Goal: Transaction & Acquisition: Obtain resource

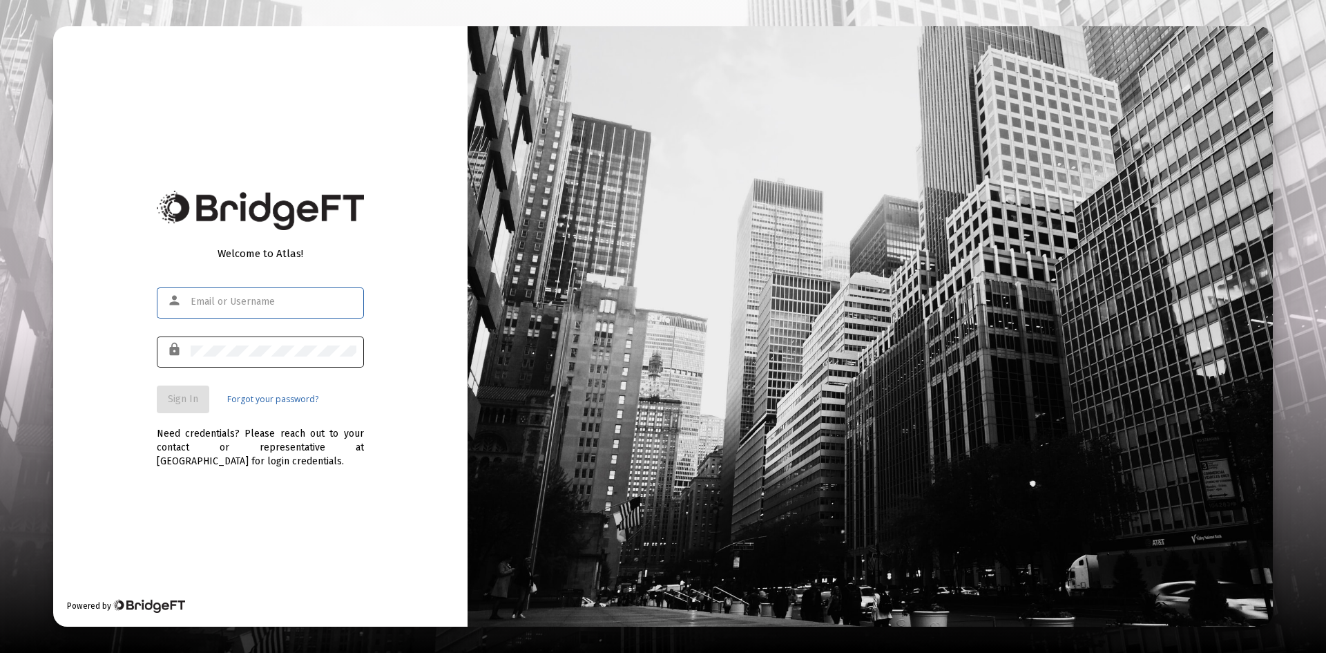
type input "[PERSON_NAME][EMAIL_ADDRESS][DOMAIN_NAME]"
click at [244, 338] on div at bounding box center [274, 351] width 166 height 34
click at [187, 403] on span "Sign In" at bounding box center [183, 399] width 30 height 12
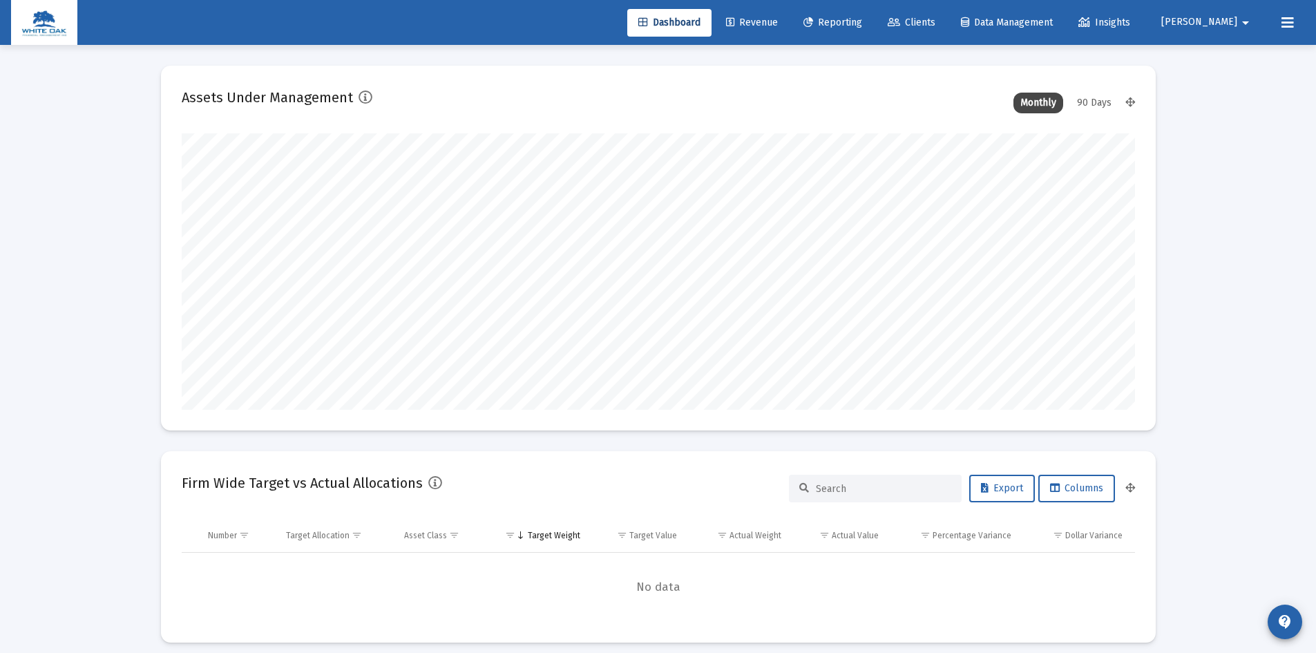
scroll to position [276, 953]
click at [935, 23] on span "Clients" at bounding box center [912, 23] width 48 height 12
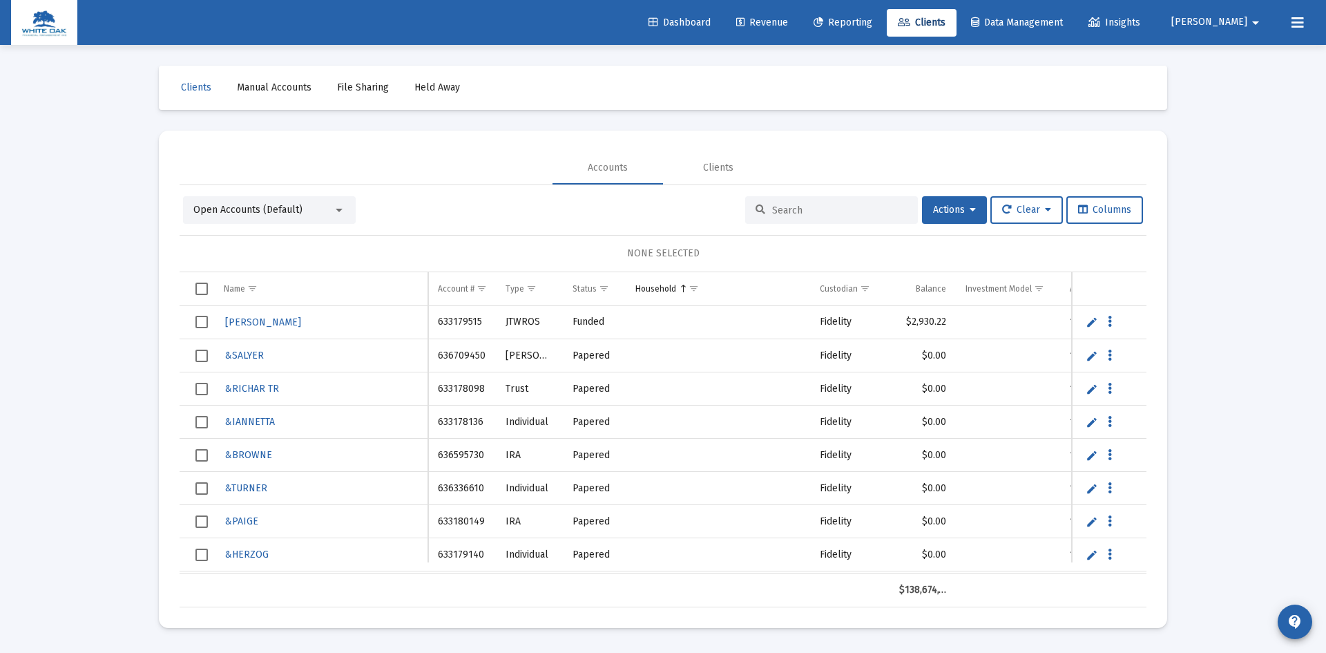
click at [788, 210] on input at bounding box center [839, 210] width 135 height 12
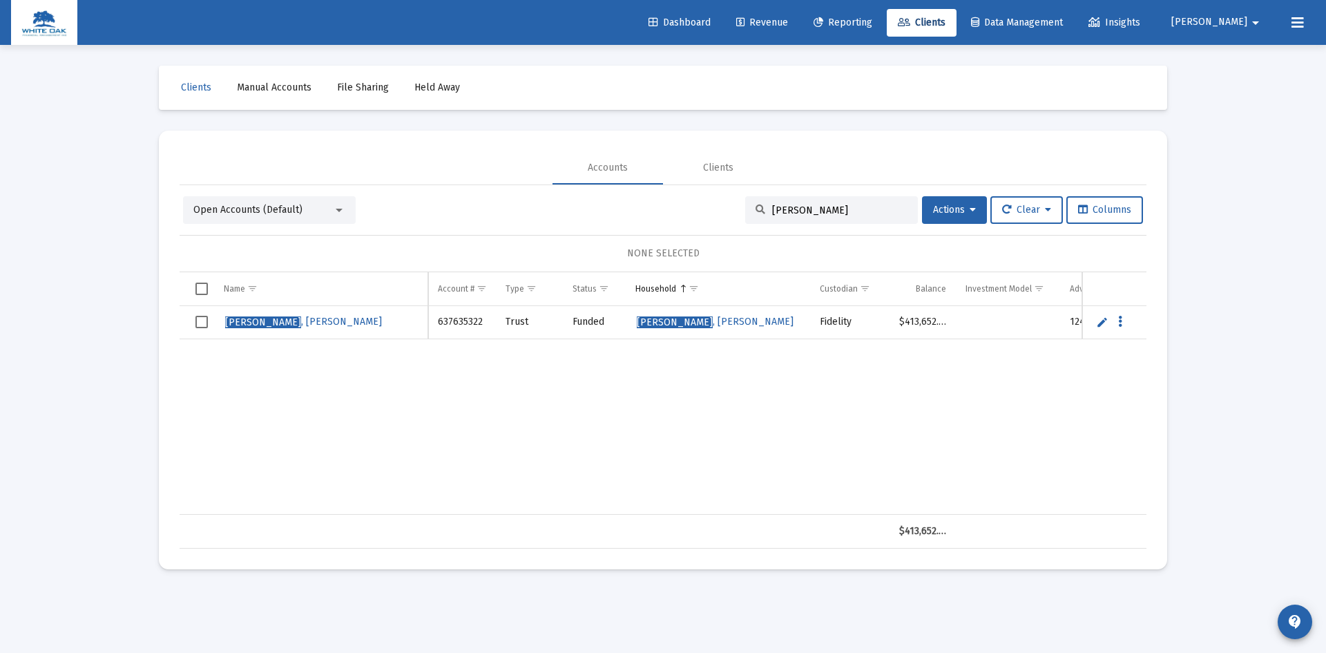
type input "[PERSON_NAME]"
click at [872, 26] on span "Reporting" at bounding box center [843, 23] width 59 height 12
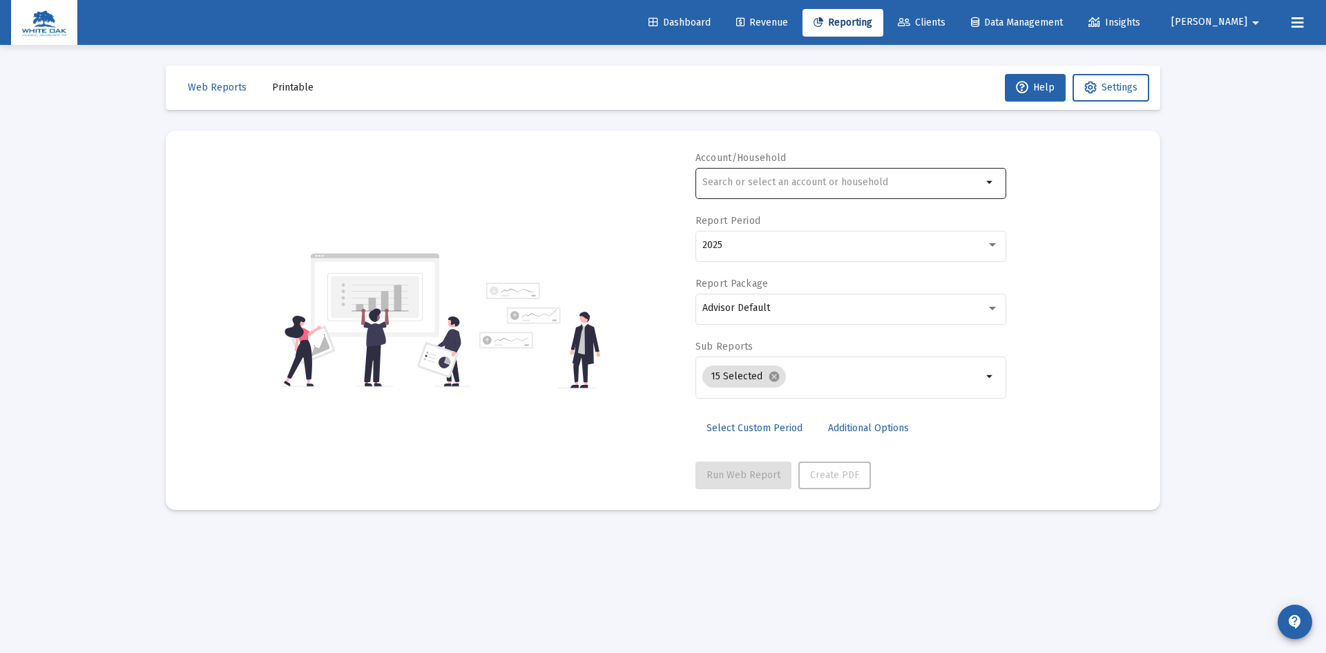
click at [736, 181] on input "text" at bounding box center [843, 182] width 280 height 11
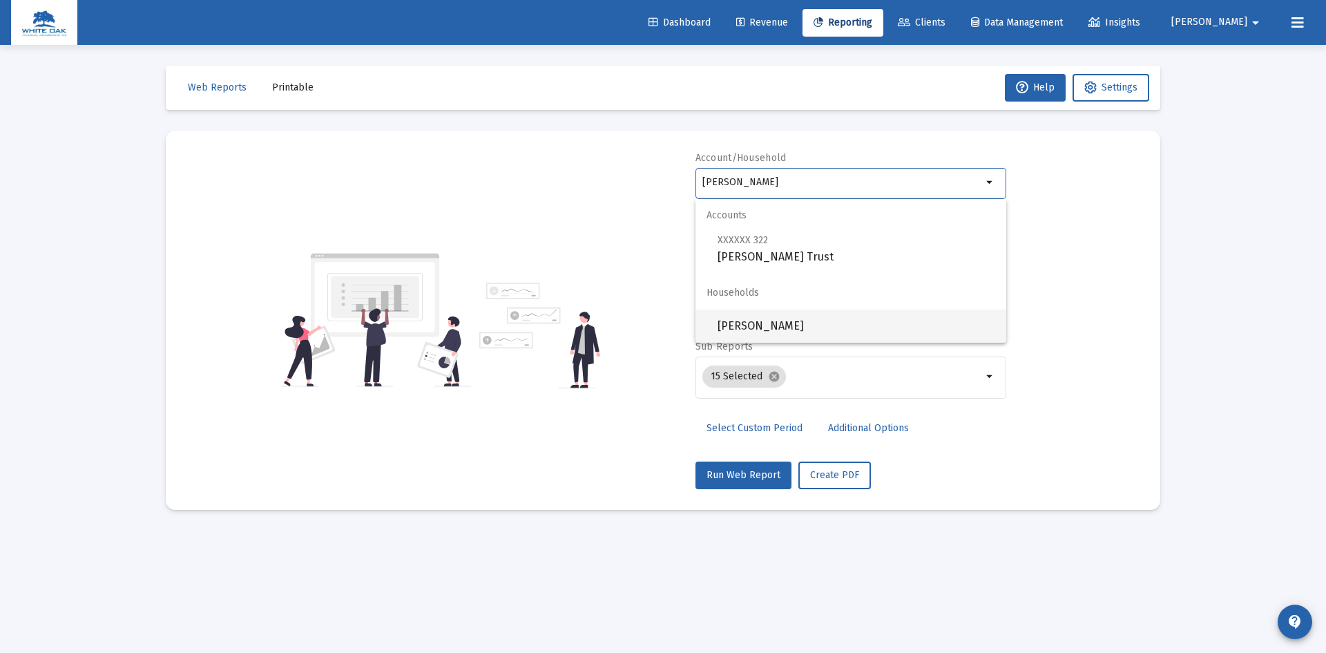
click at [750, 325] on span "[PERSON_NAME]" at bounding box center [857, 325] width 278 height 33
type input "[PERSON_NAME]"
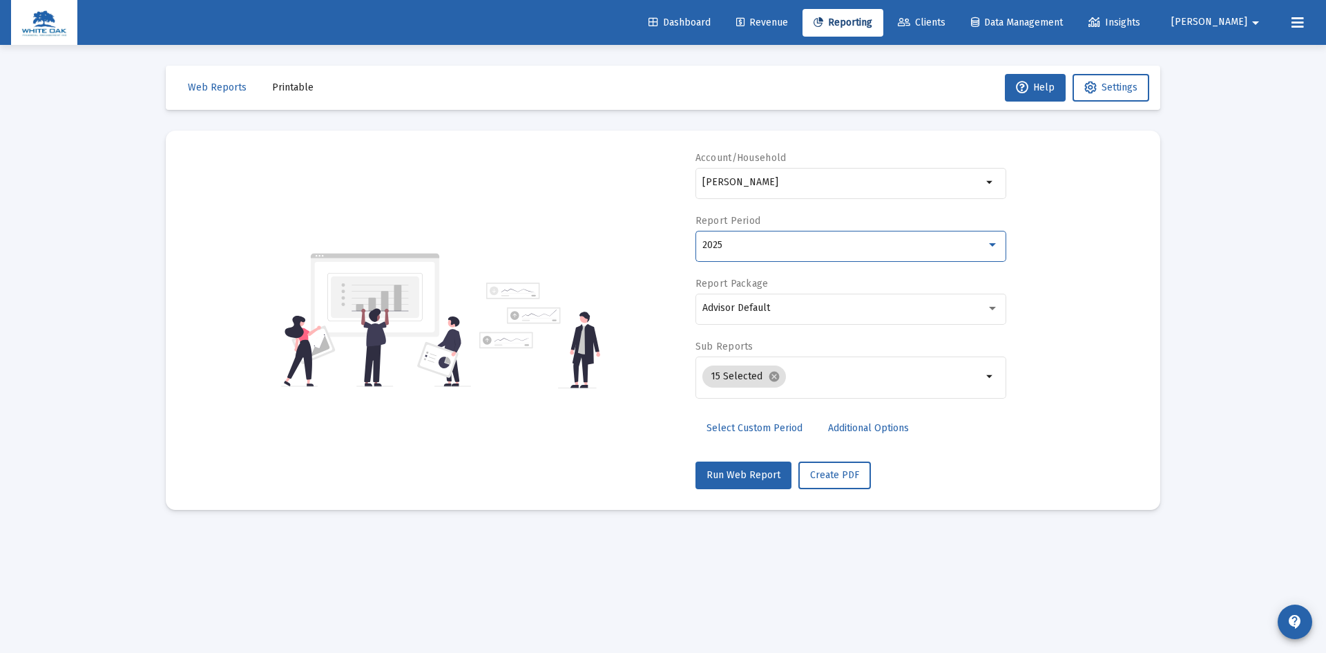
click at [754, 240] on div "2025" at bounding box center [845, 245] width 284 height 11
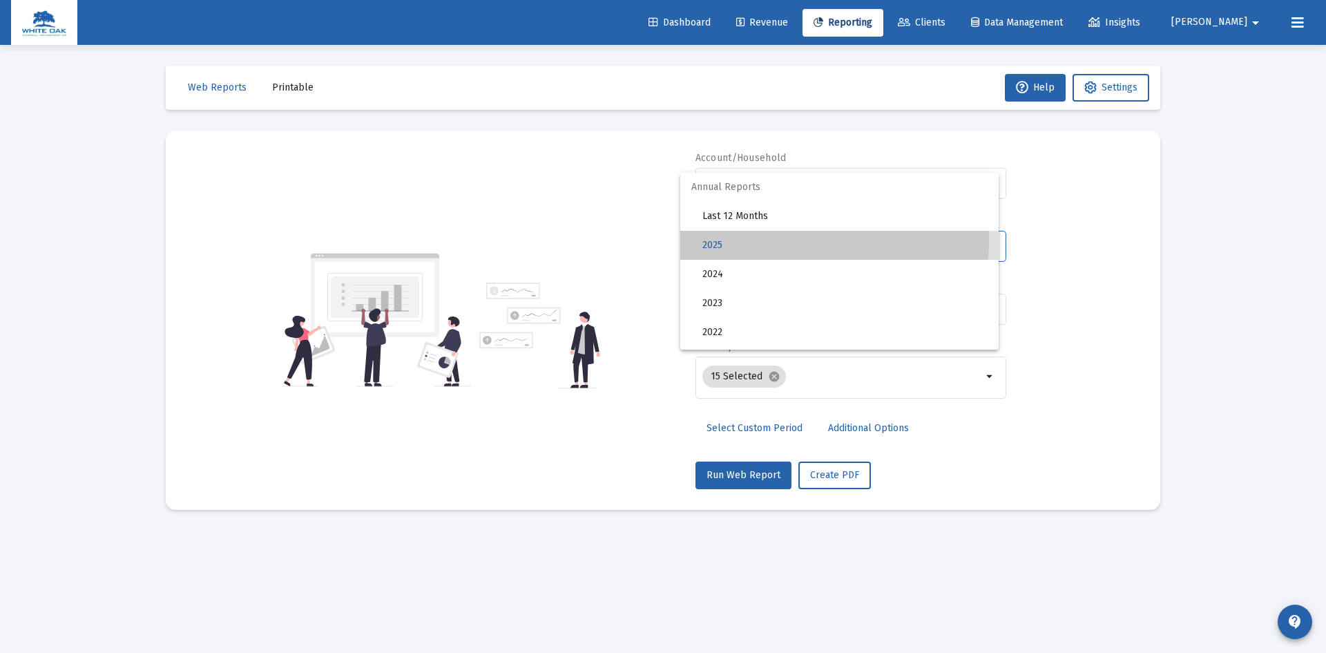
click at [754, 240] on span "2025" at bounding box center [845, 245] width 285 height 29
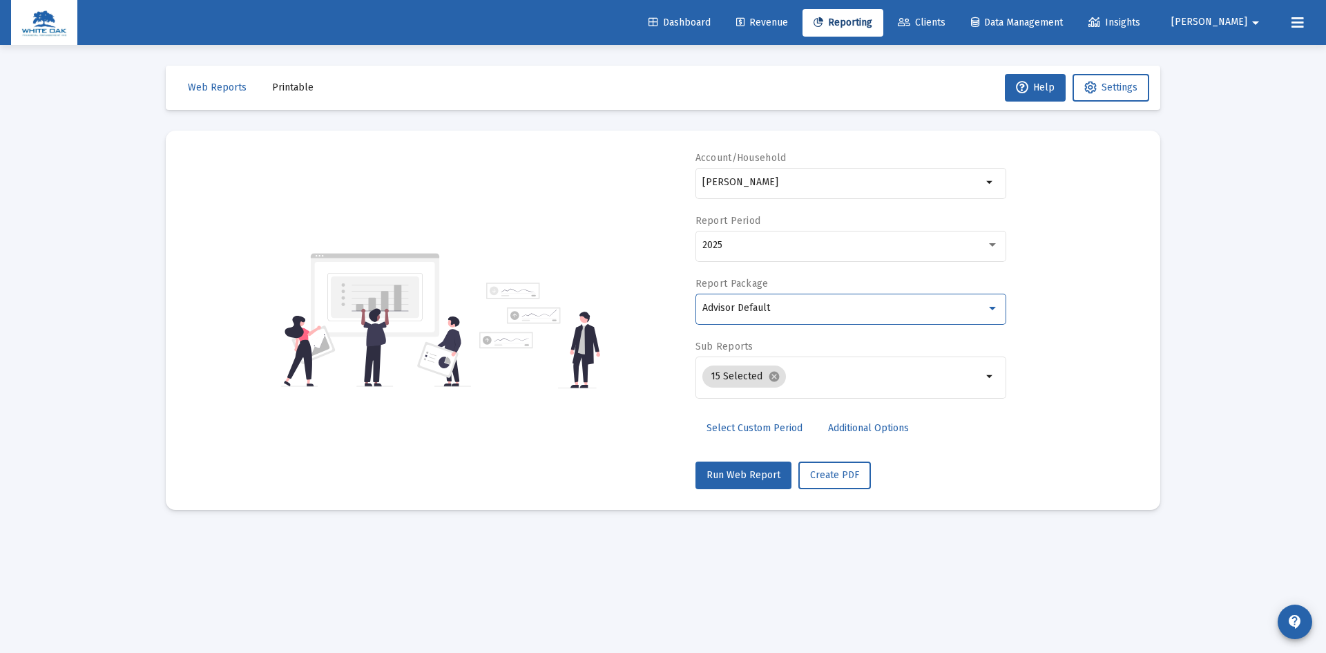
click at [789, 310] on div "Advisor Default" at bounding box center [845, 308] width 284 height 11
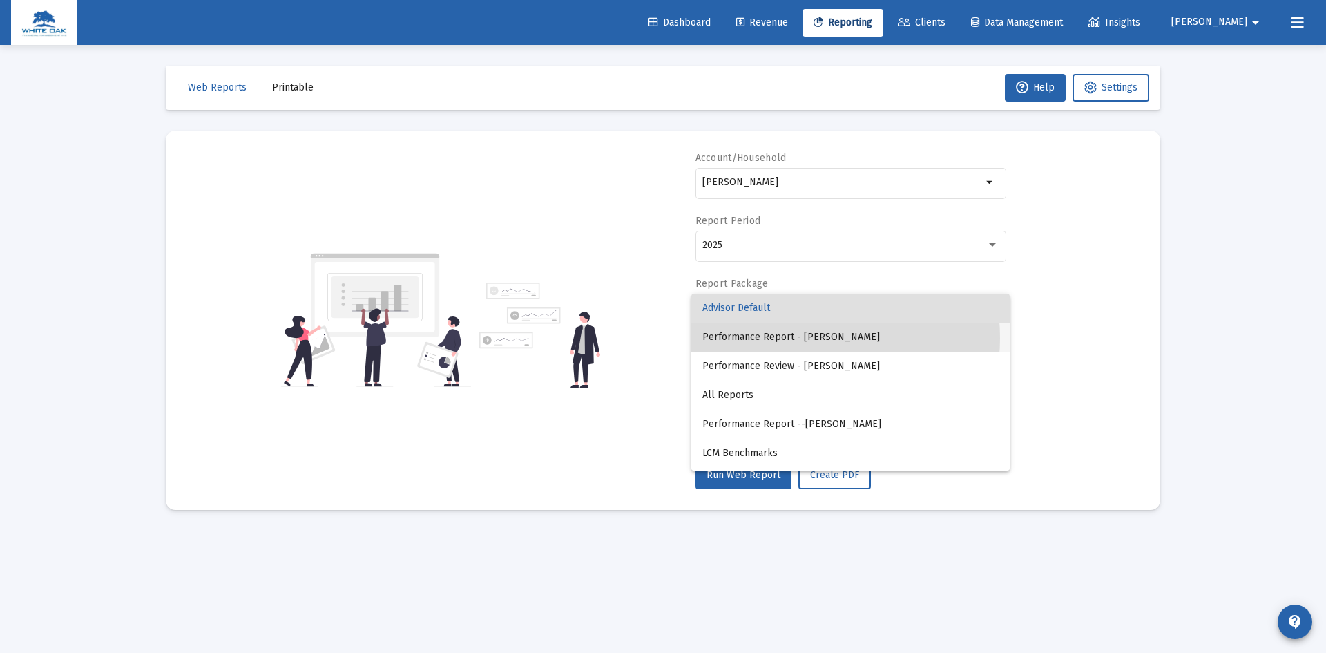
click at [791, 338] on span "Performance Report - [PERSON_NAME]" at bounding box center [851, 337] width 296 height 29
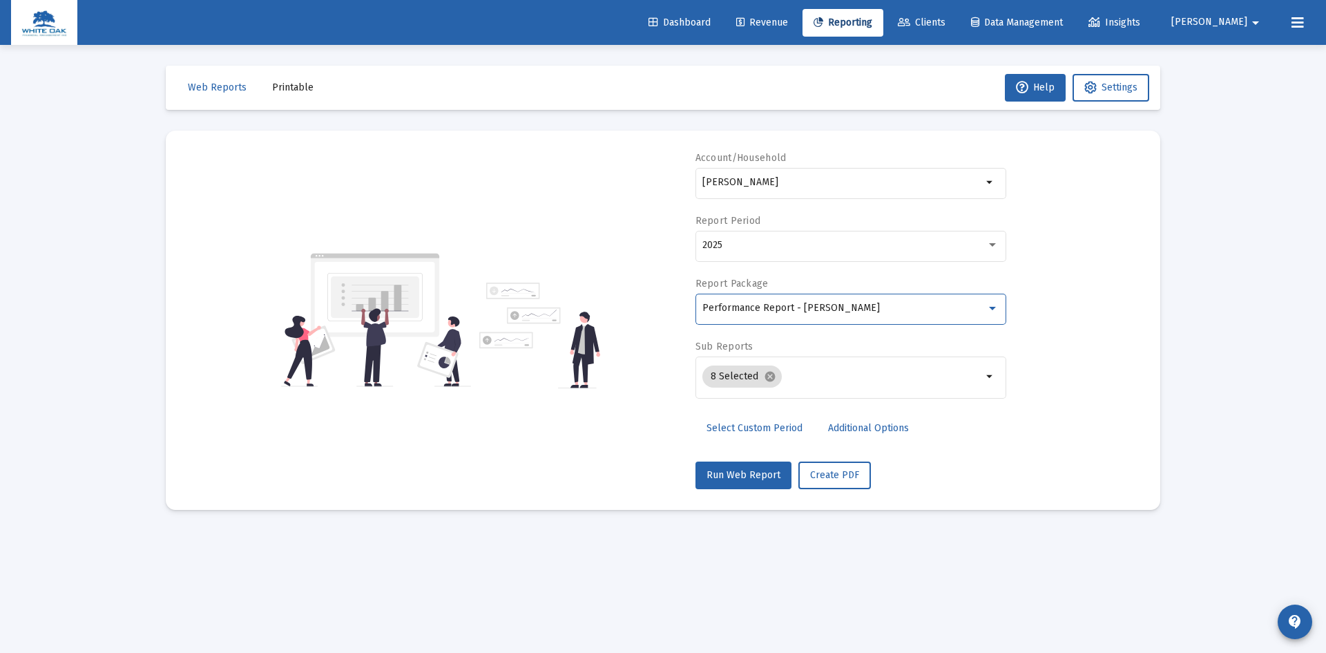
click at [861, 430] on span "Additional Options" at bounding box center [868, 428] width 81 height 12
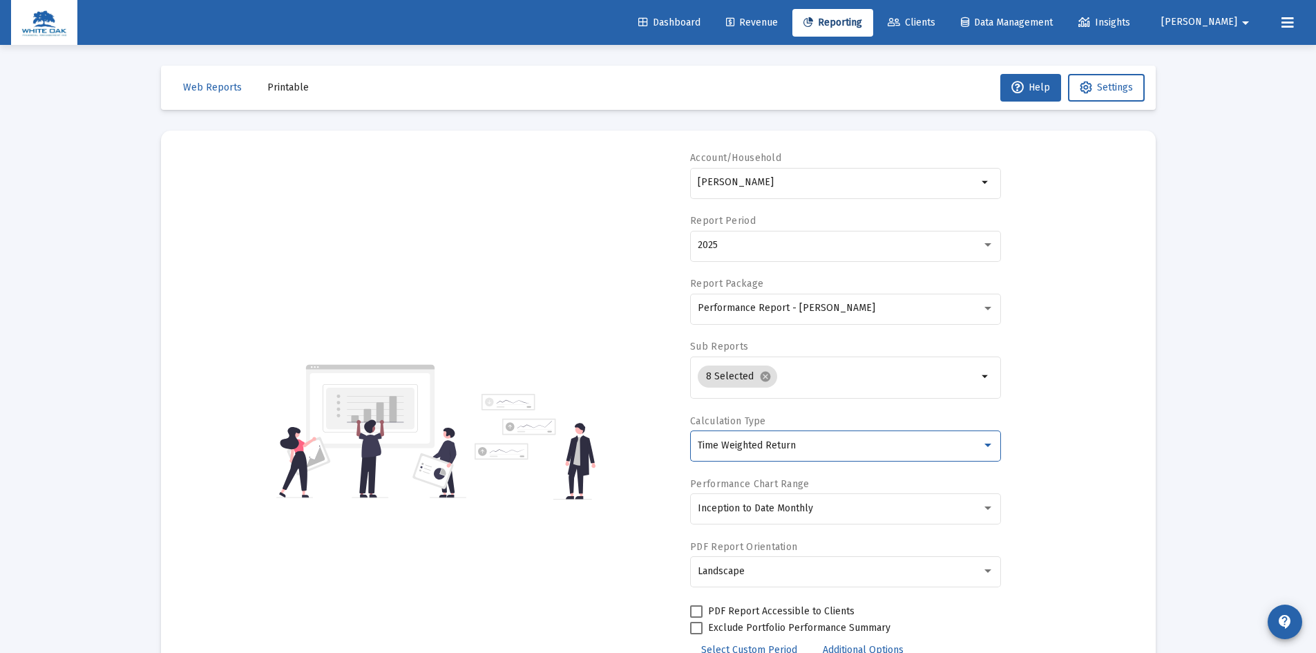
click at [843, 445] on div "Time Weighted Return" at bounding box center [840, 445] width 284 height 11
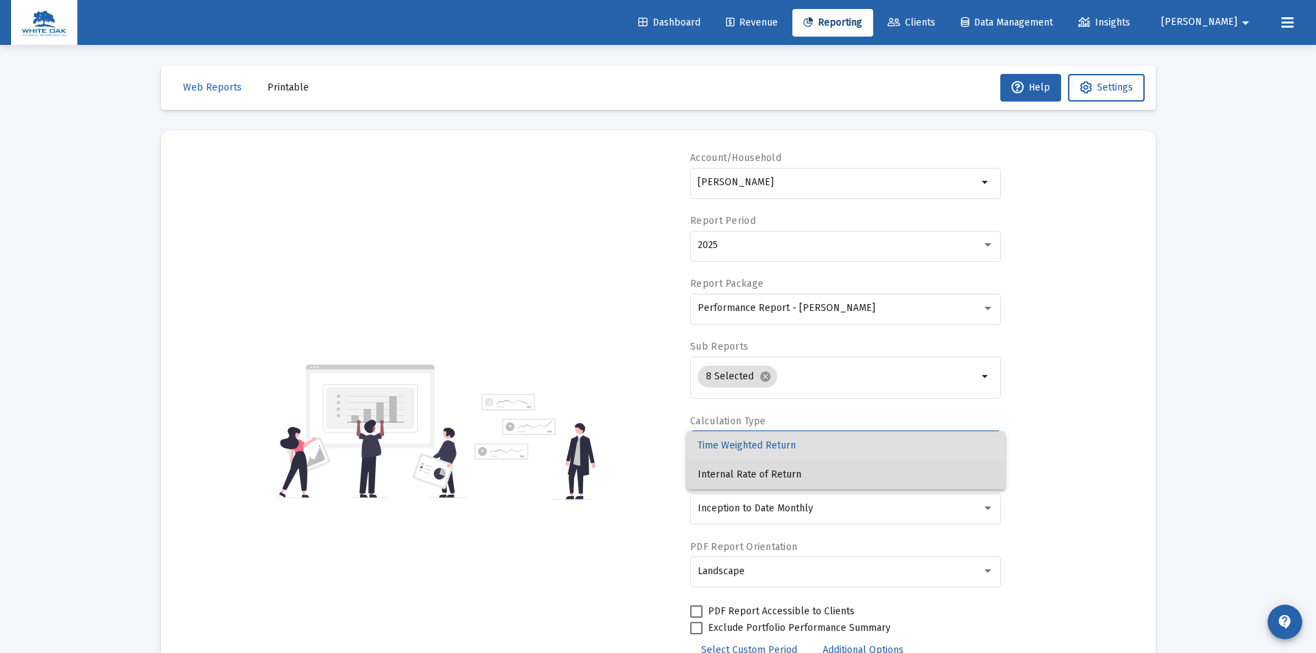
click at [816, 472] on span "Internal Rate of Return" at bounding box center [846, 474] width 296 height 29
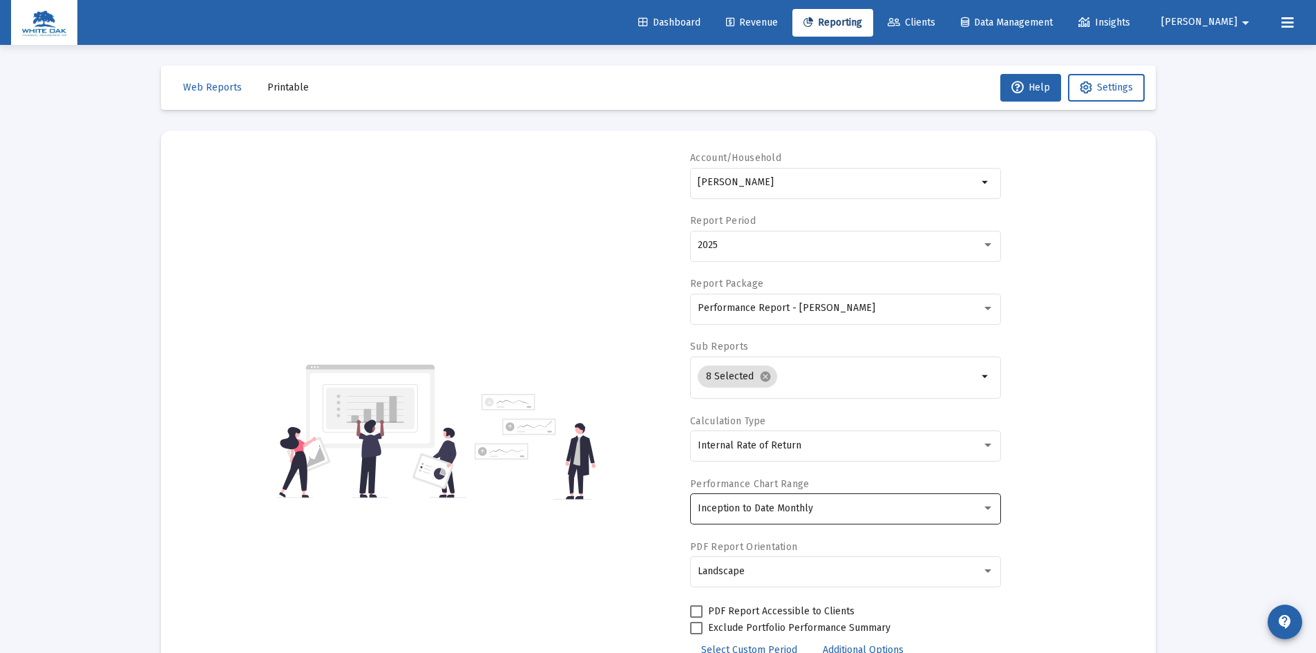
click at [819, 499] on div "Inception to Date Monthly" at bounding box center [846, 508] width 296 height 34
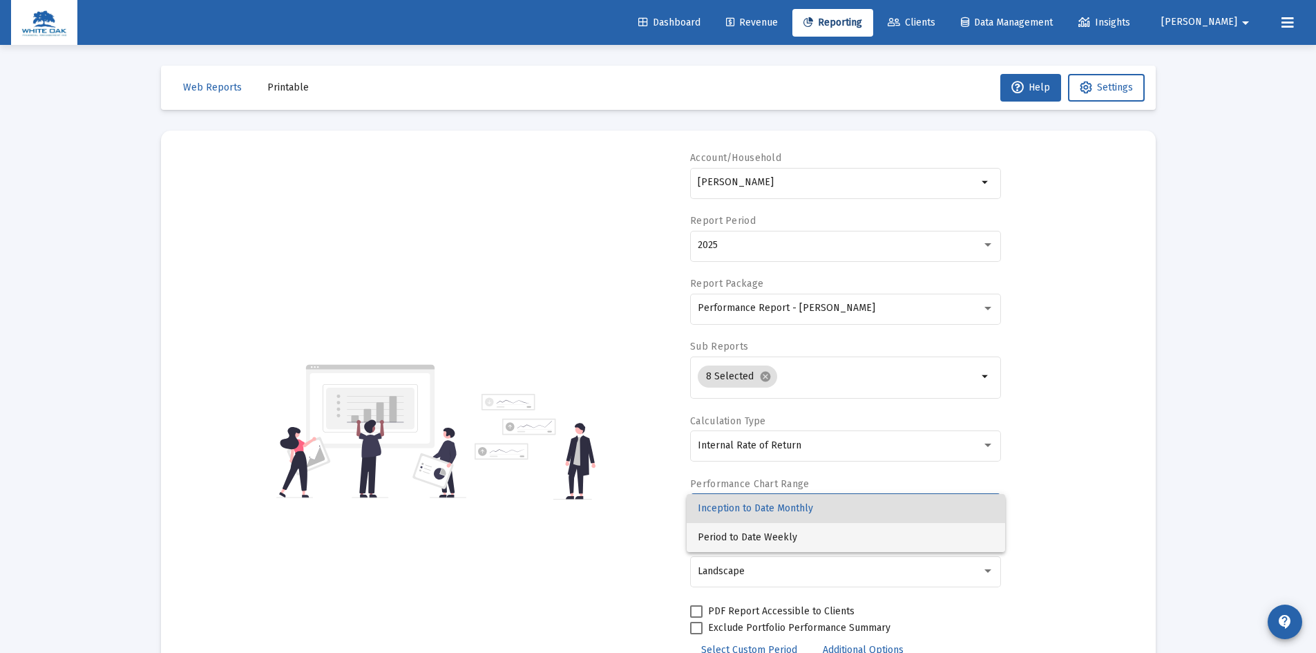
click at [779, 537] on span "Period to Date Weekly" at bounding box center [846, 537] width 296 height 29
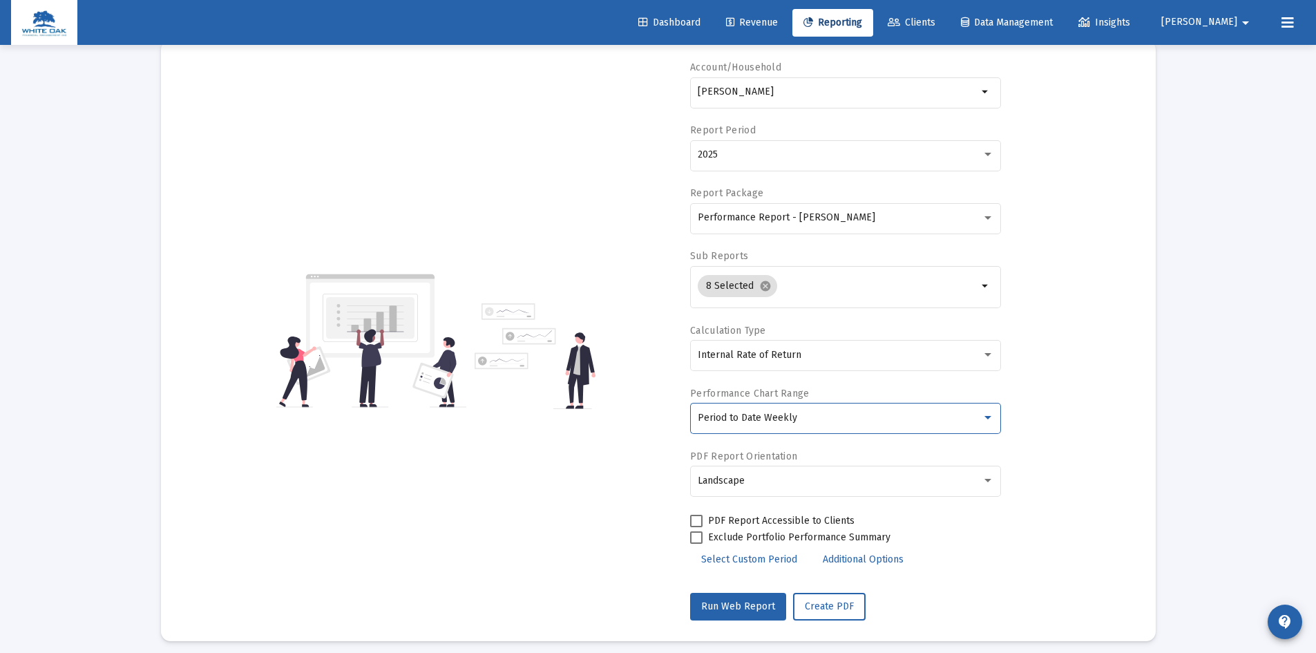
scroll to position [99, 0]
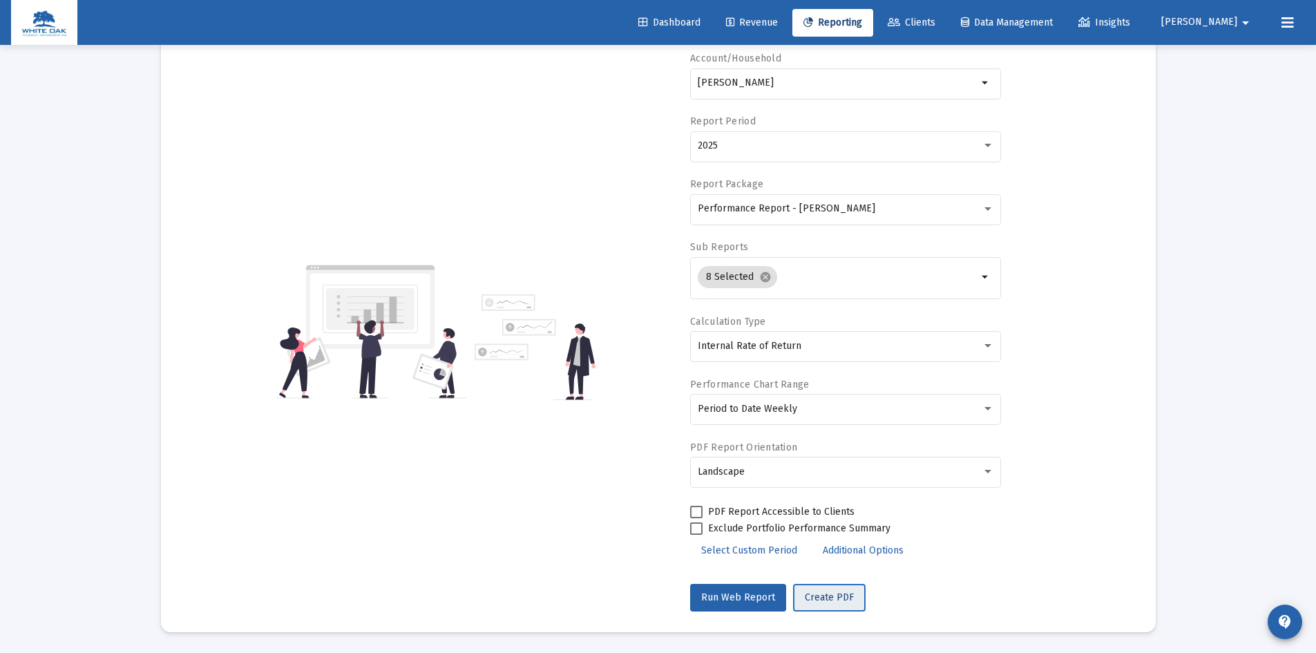
click at [830, 596] on span "Create PDF" at bounding box center [829, 597] width 49 height 12
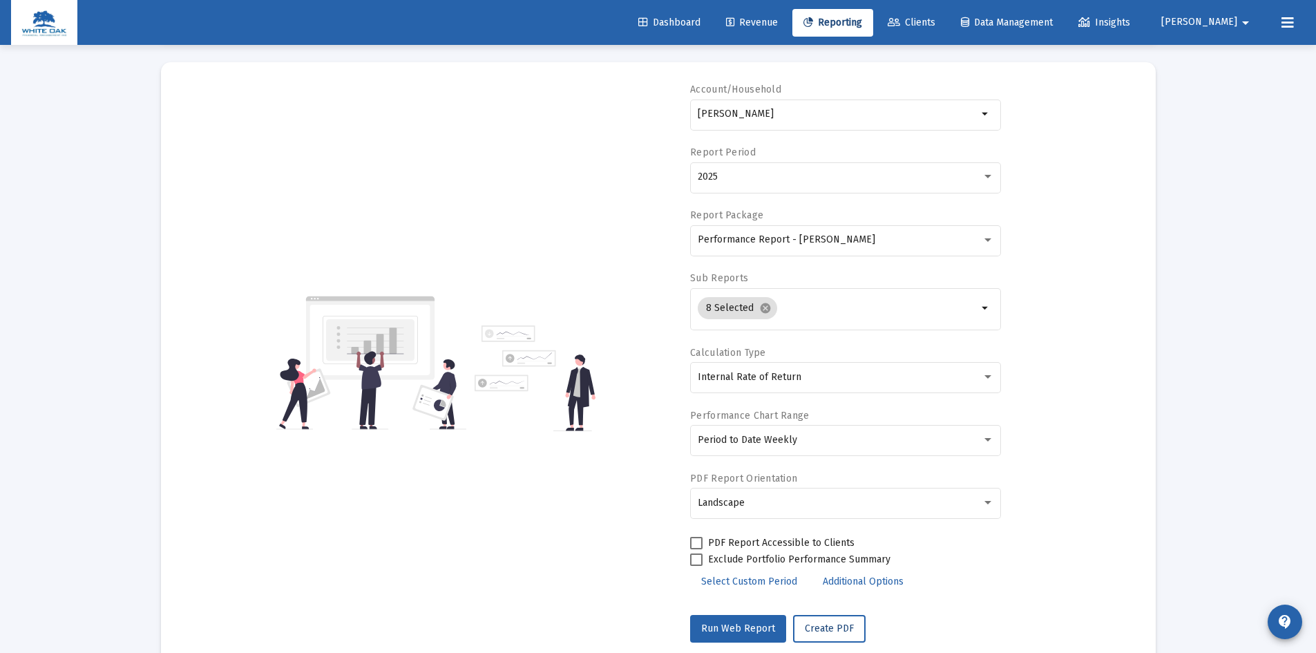
scroll to position [0, 0]
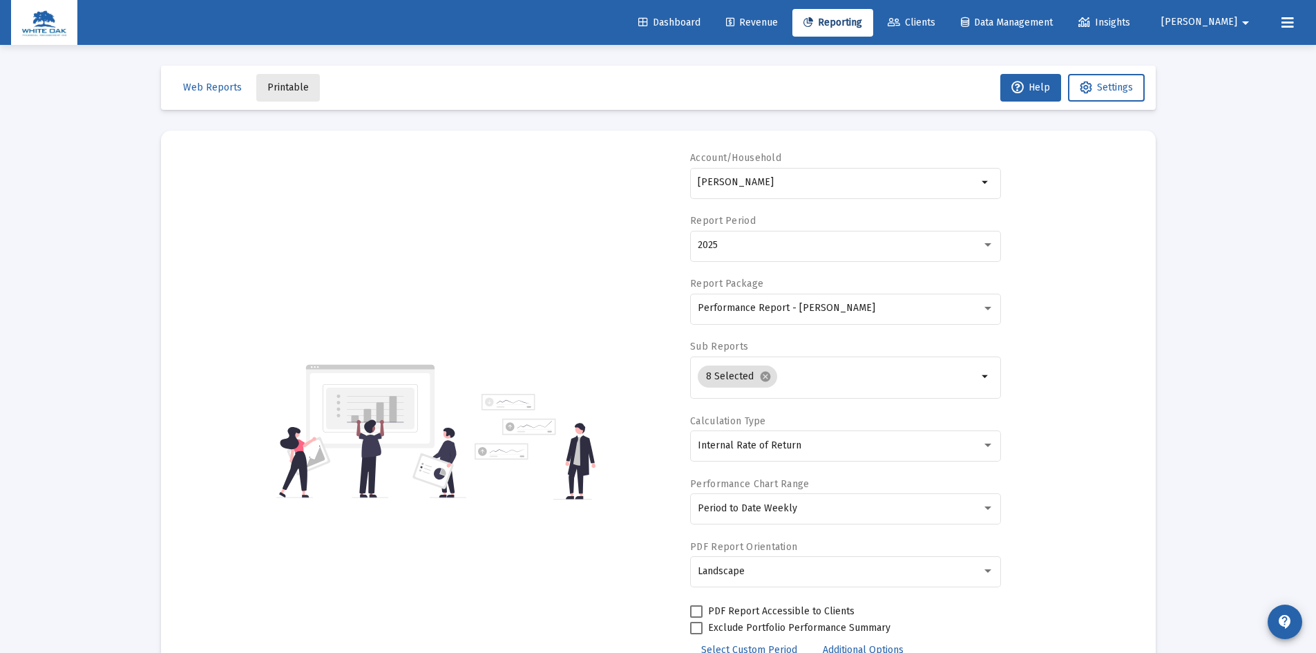
click at [290, 82] on span "Printable" at bounding box center [287, 88] width 41 height 12
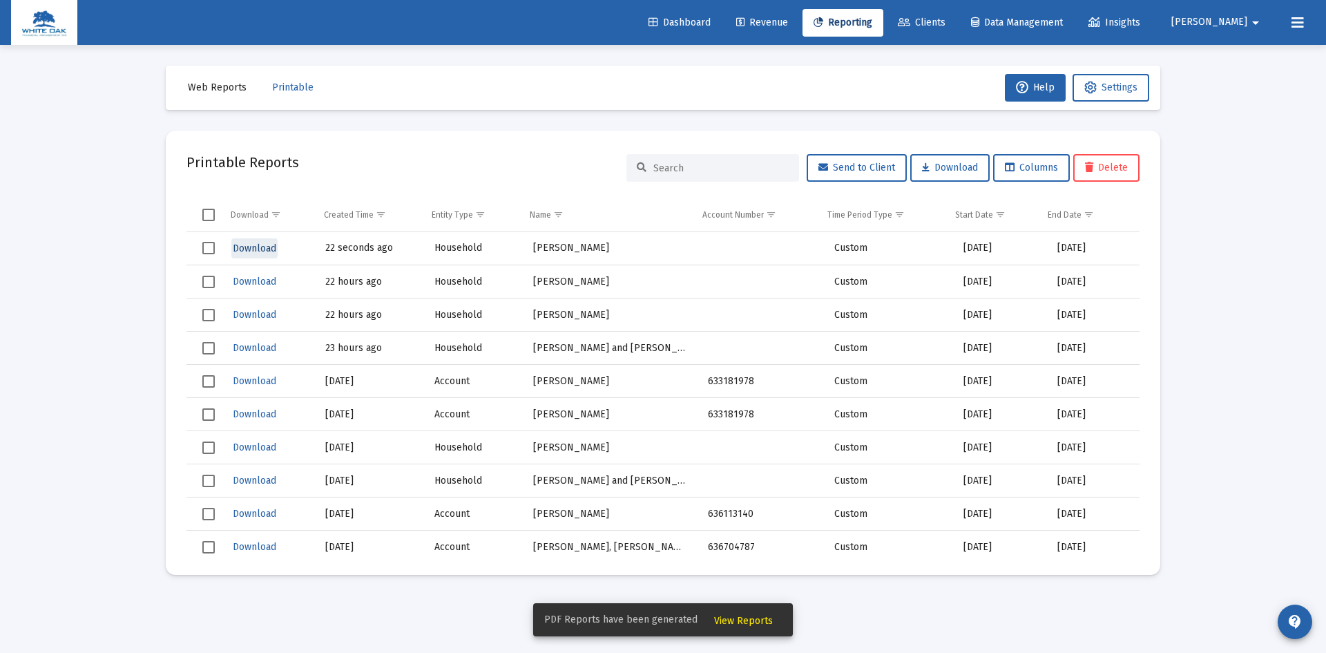
click at [253, 244] on span "Download" at bounding box center [255, 248] width 44 height 12
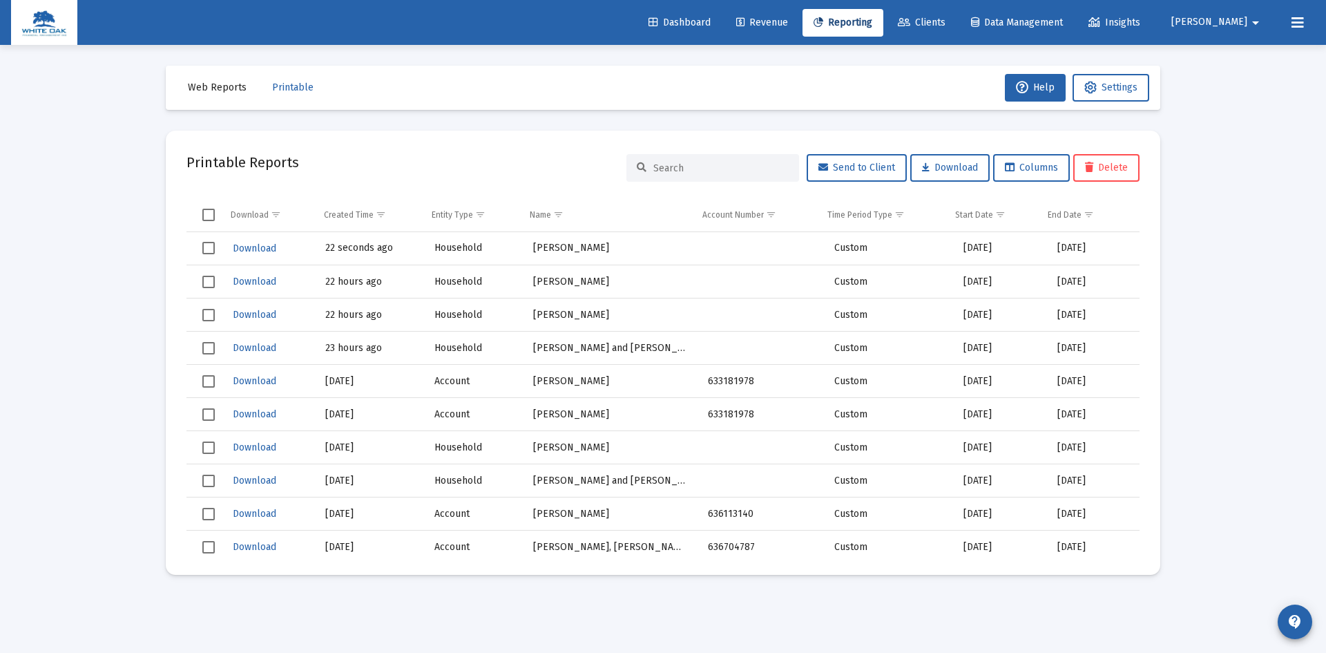
click at [207, 249] on span "Select row" at bounding box center [208, 248] width 12 height 12
click at [1112, 173] on button "Delete" at bounding box center [1107, 168] width 66 height 28
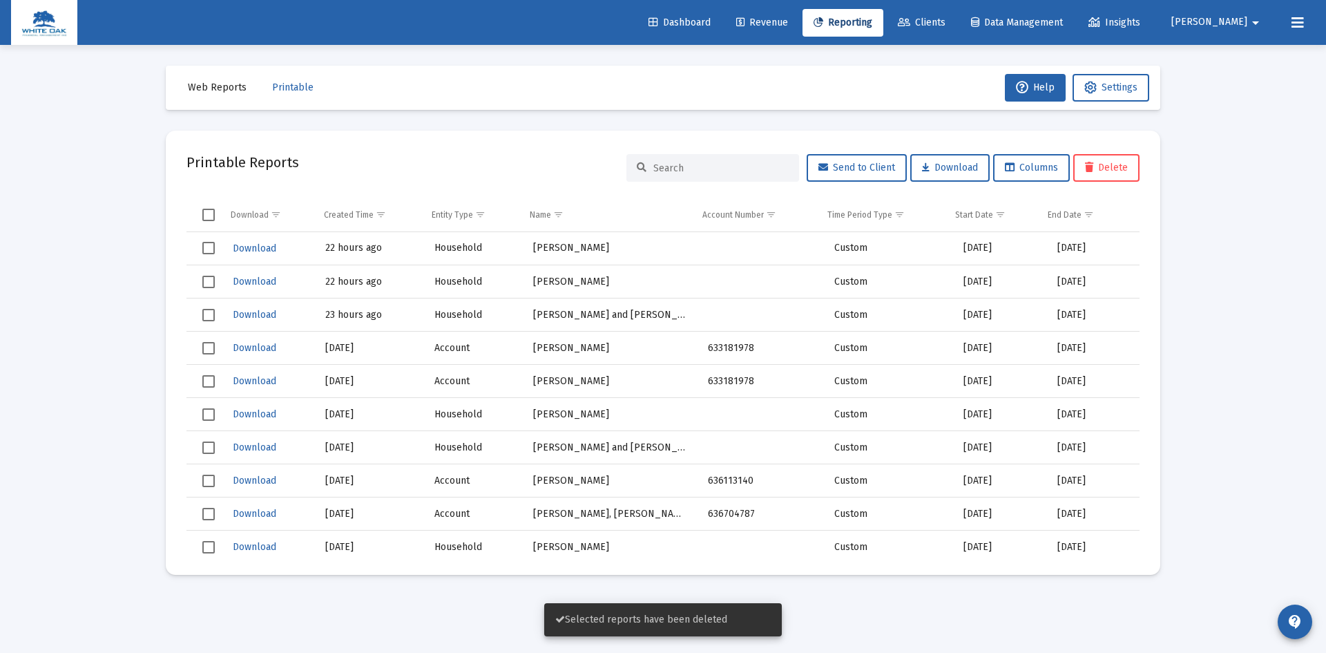
click at [946, 21] on span "Clients" at bounding box center [922, 23] width 48 height 12
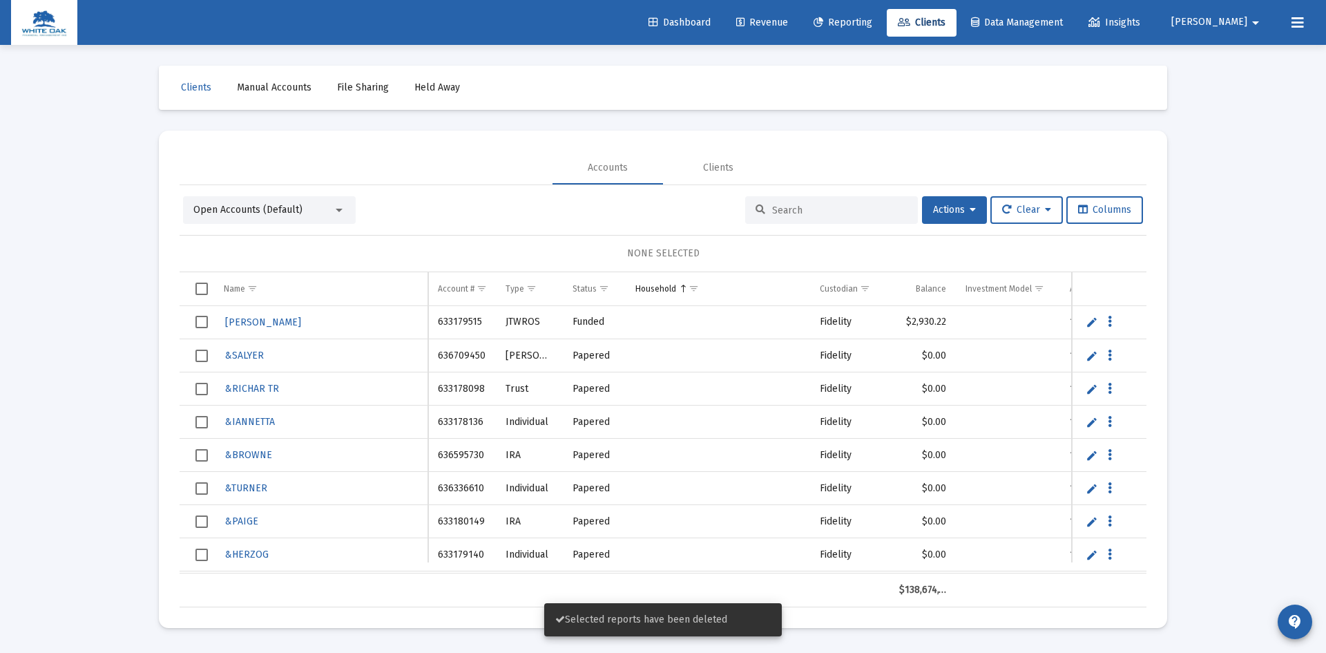
click at [783, 207] on input at bounding box center [839, 210] width 135 height 12
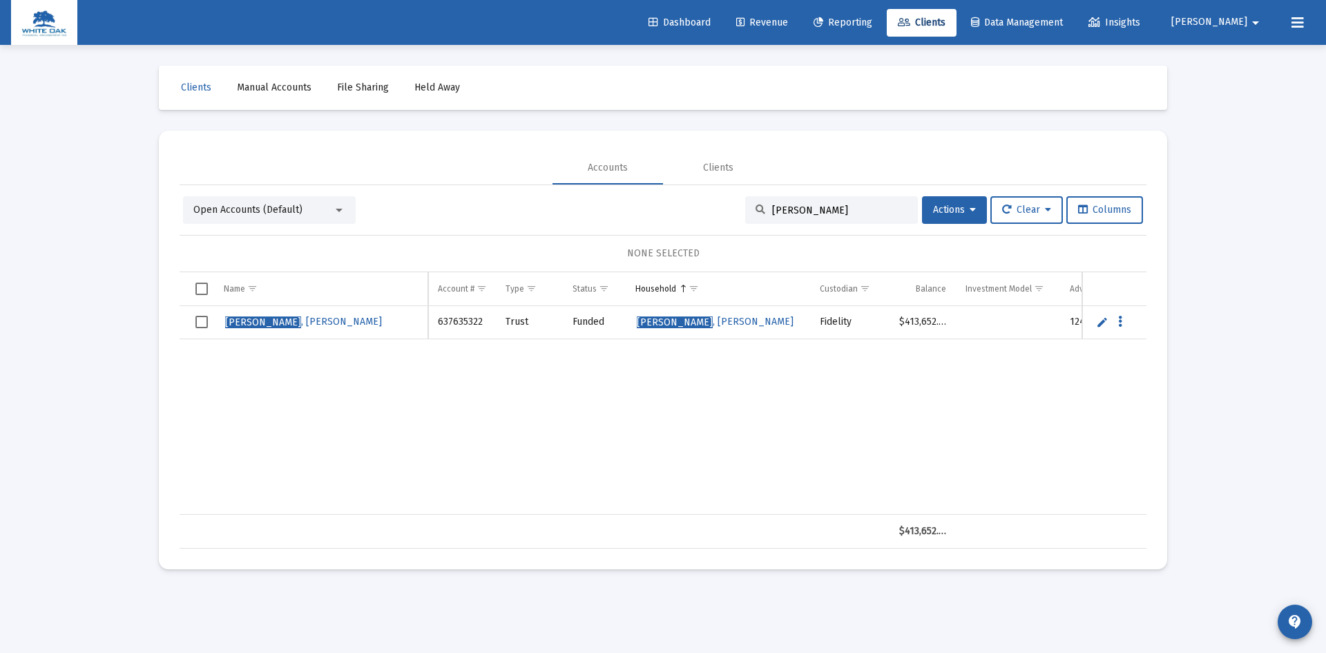
type input "[PERSON_NAME]"
click at [1118, 320] on icon "Data grid" at bounding box center [1120, 322] width 4 height 17
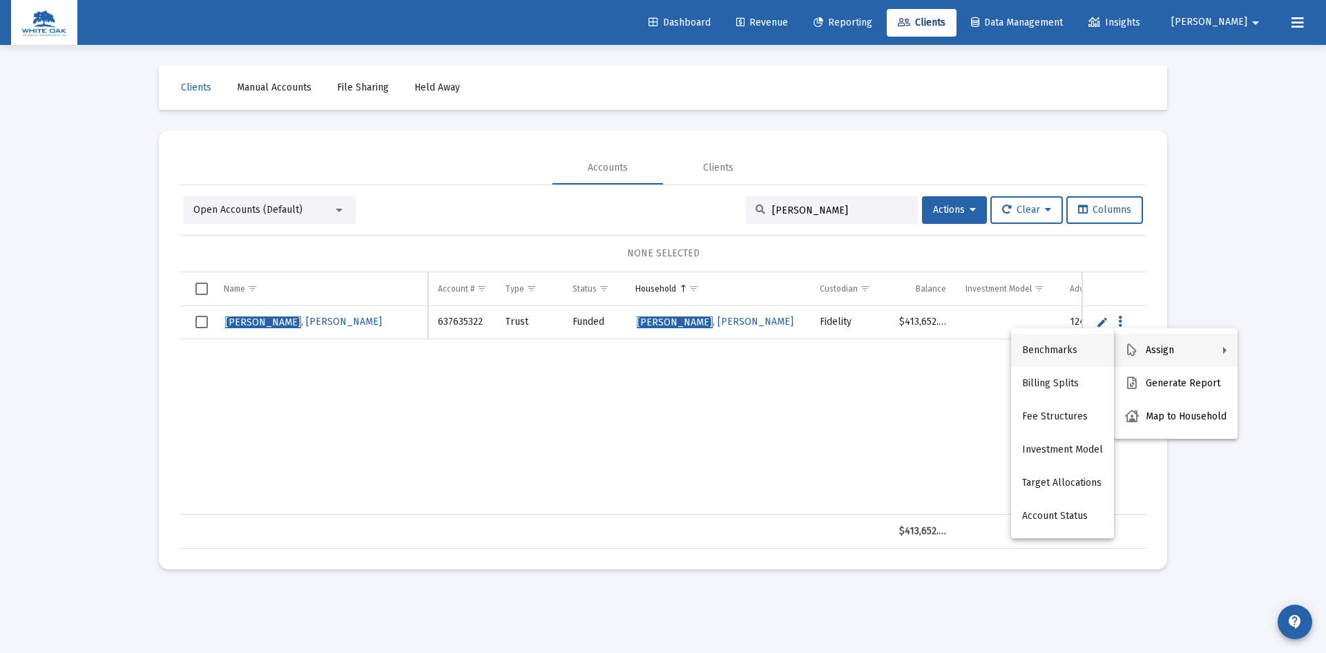
click at [1051, 347] on button "Benchmarks" at bounding box center [1062, 350] width 103 height 33
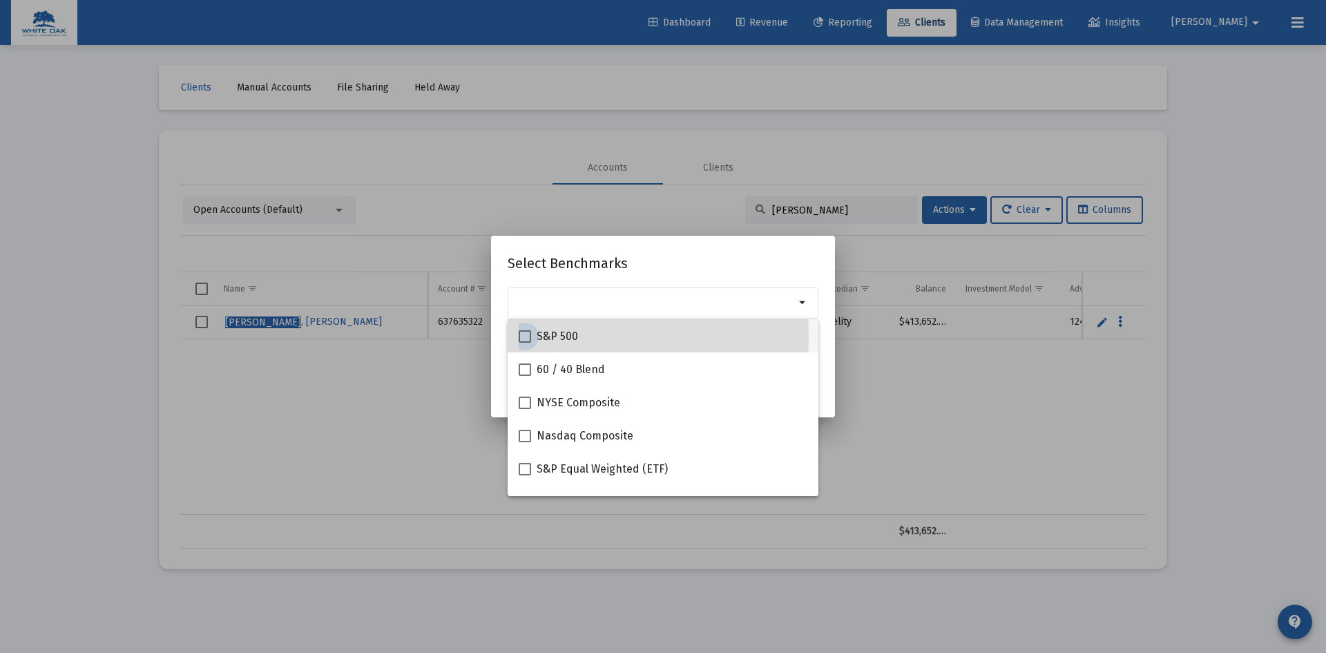
click at [524, 336] on span at bounding box center [525, 336] width 12 height 12
click at [524, 343] on input "S&P 500" at bounding box center [524, 343] width 1 height 1
checkbox input "true"
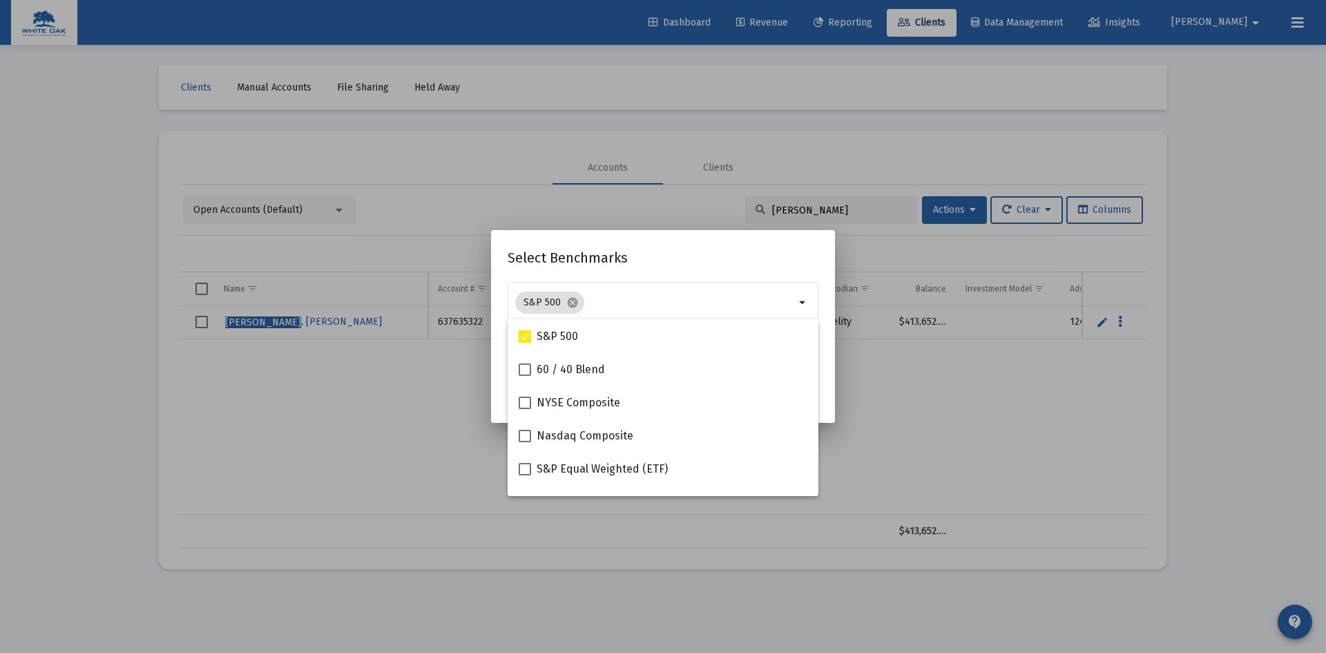
click at [680, 247] on h2 "Select Benchmarks" at bounding box center [663, 258] width 311 height 22
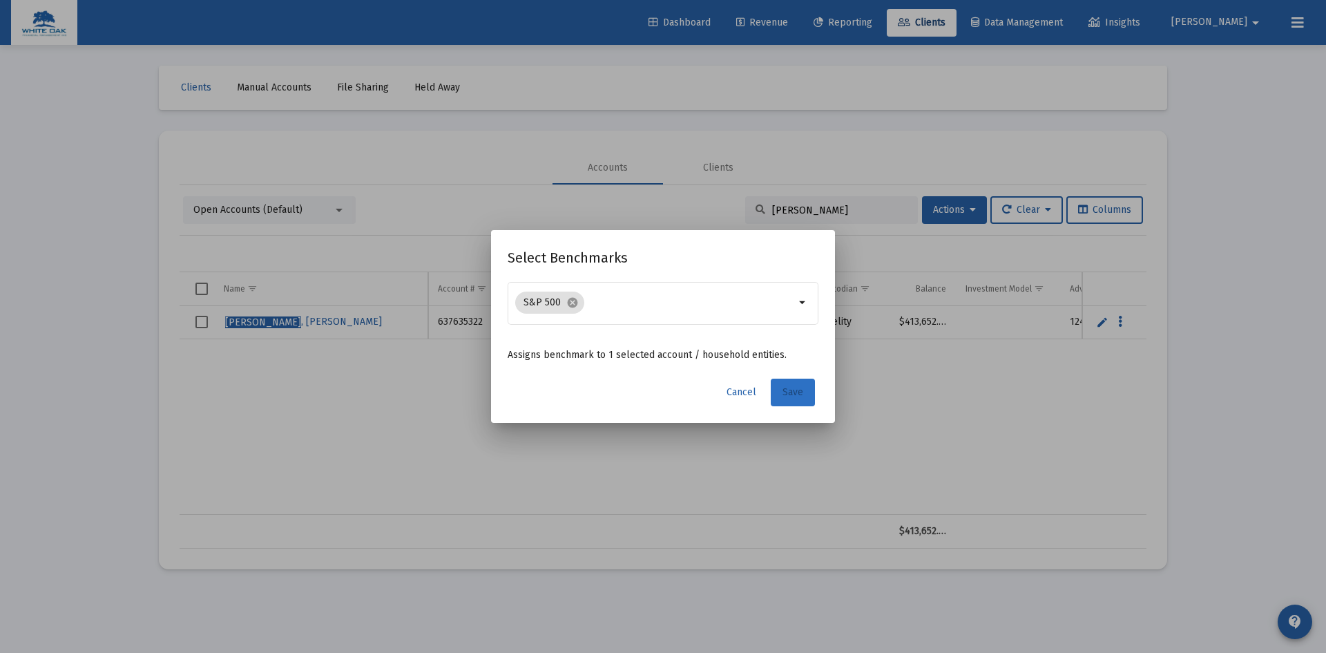
click at [791, 392] on span "Save" at bounding box center [793, 392] width 21 height 12
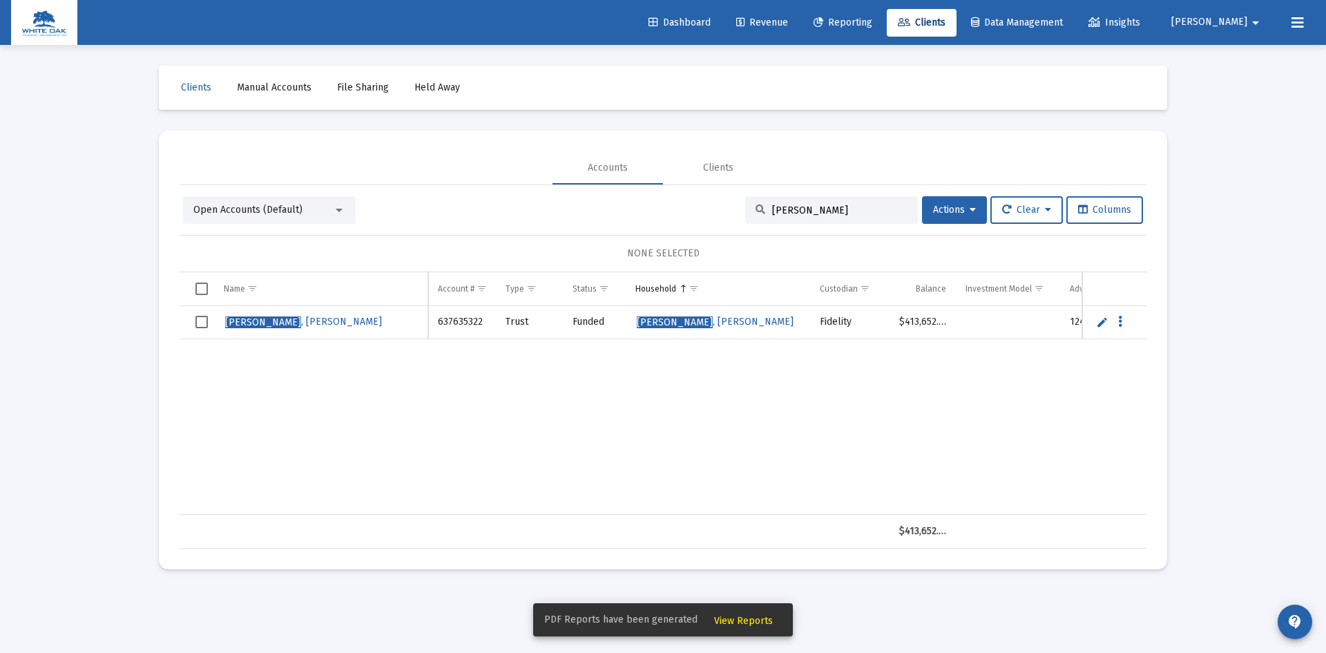
click at [740, 618] on span "View Reports" at bounding box center [743, 621] width 59 height 12
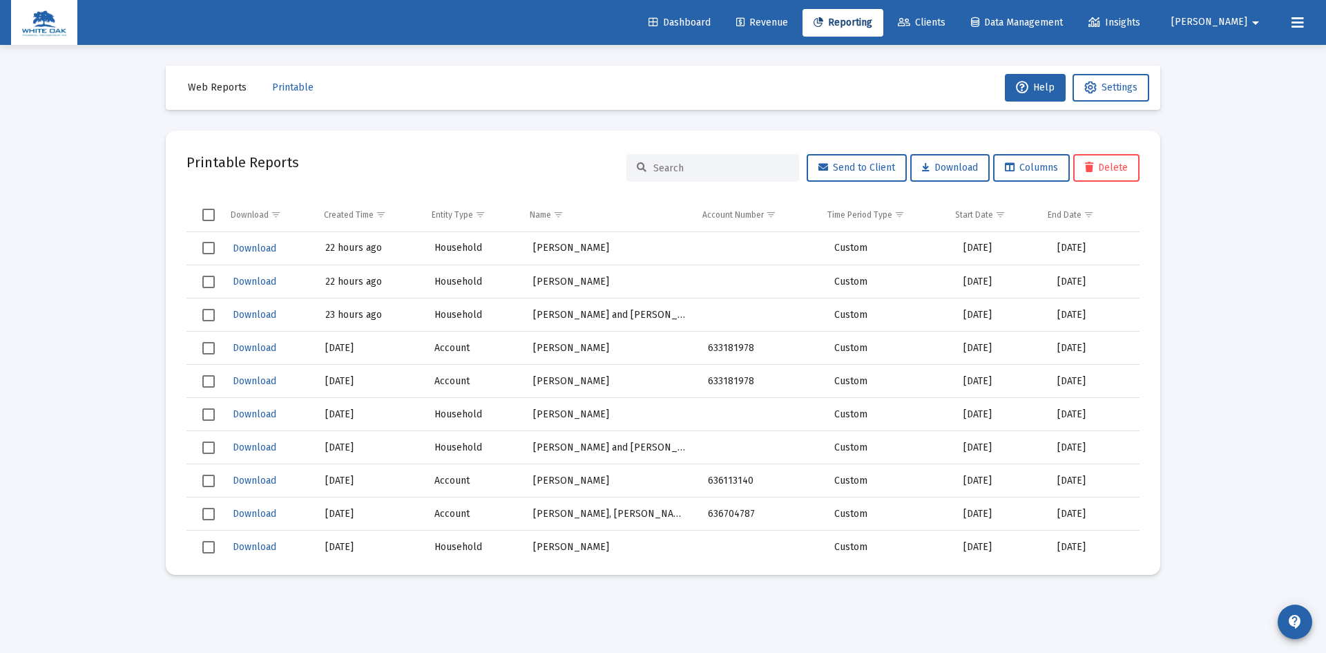
click at [232, 87] on span "Web Reports" at bounding box center [217, 88] width 59 height 12
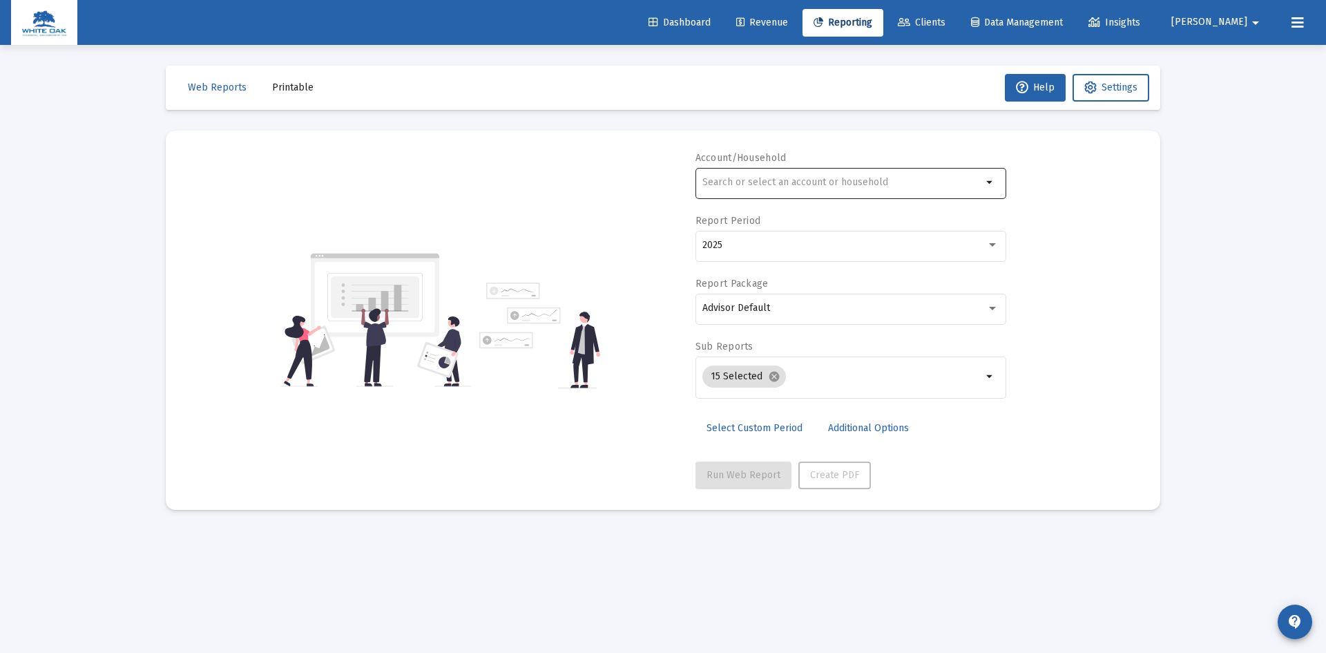
click at [736, 177] on input "text" at bounding box center [843, 182] width 280 height 11
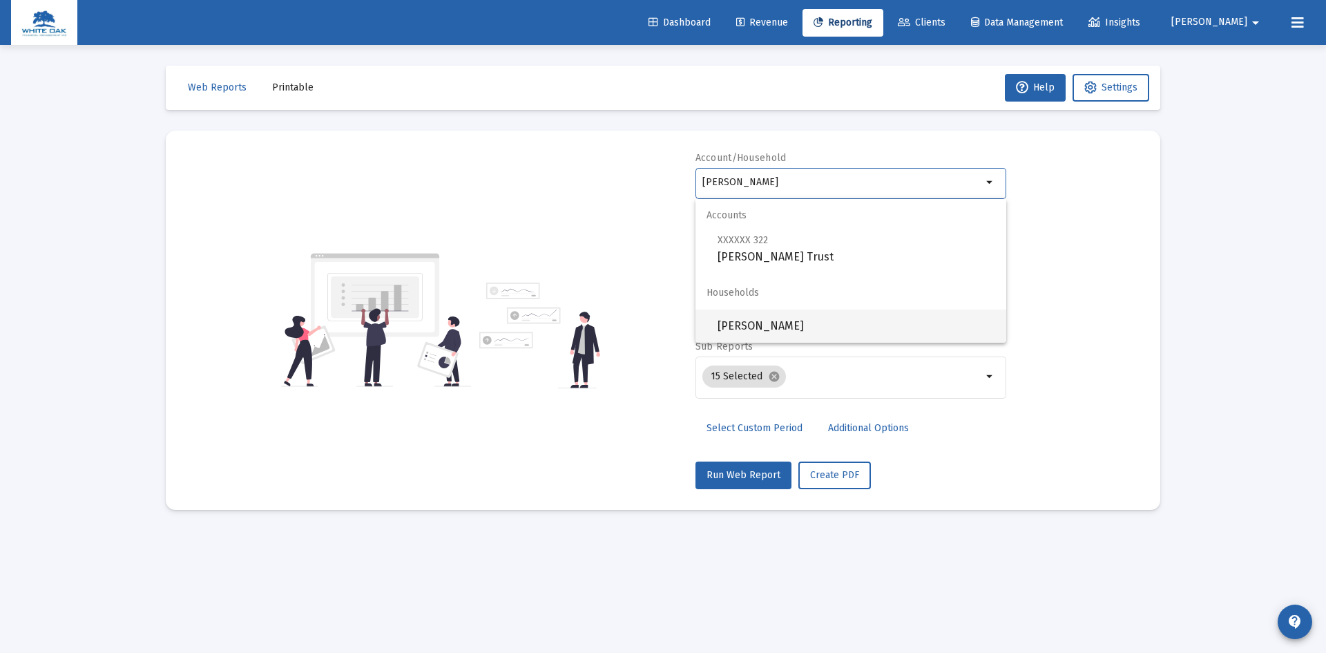
click at [796, 330] on span "[PERSON_NAME]" at bounding box center [857, 325] width 278 height 33
type input "[PERSON_NAME]"
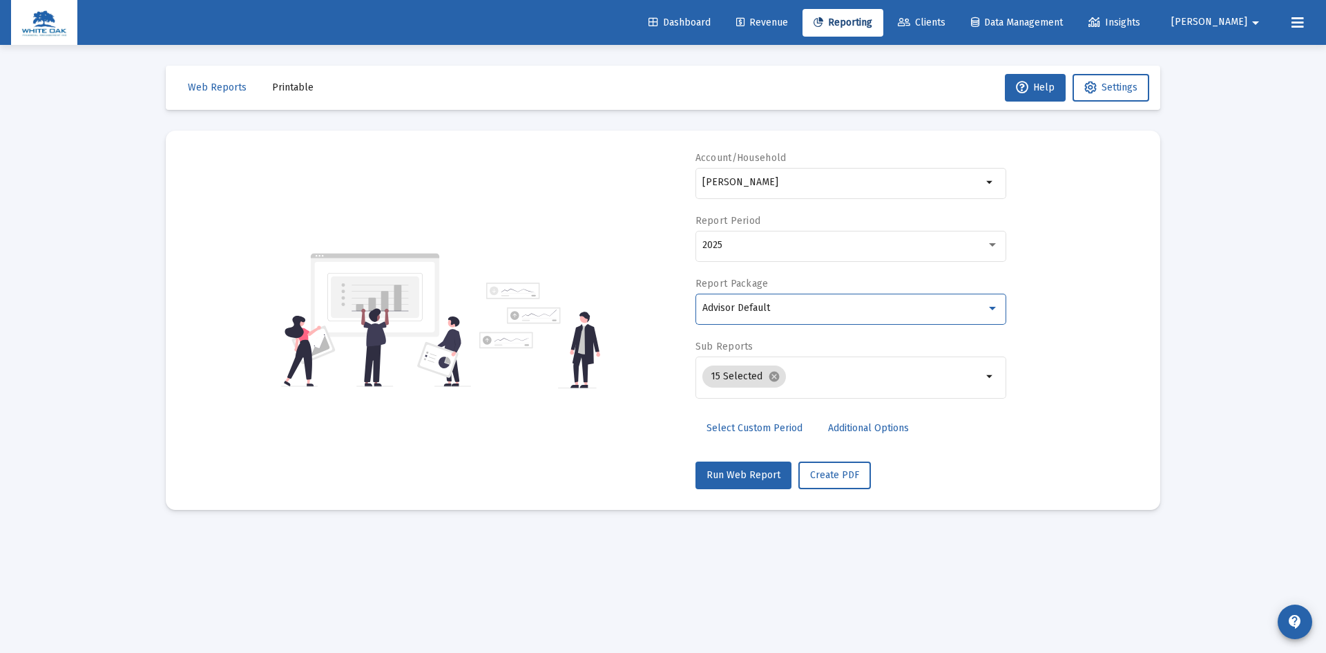
click at [797, 309] on div "Advisor Default" at bounding box center [845, 308] width 284 height 11
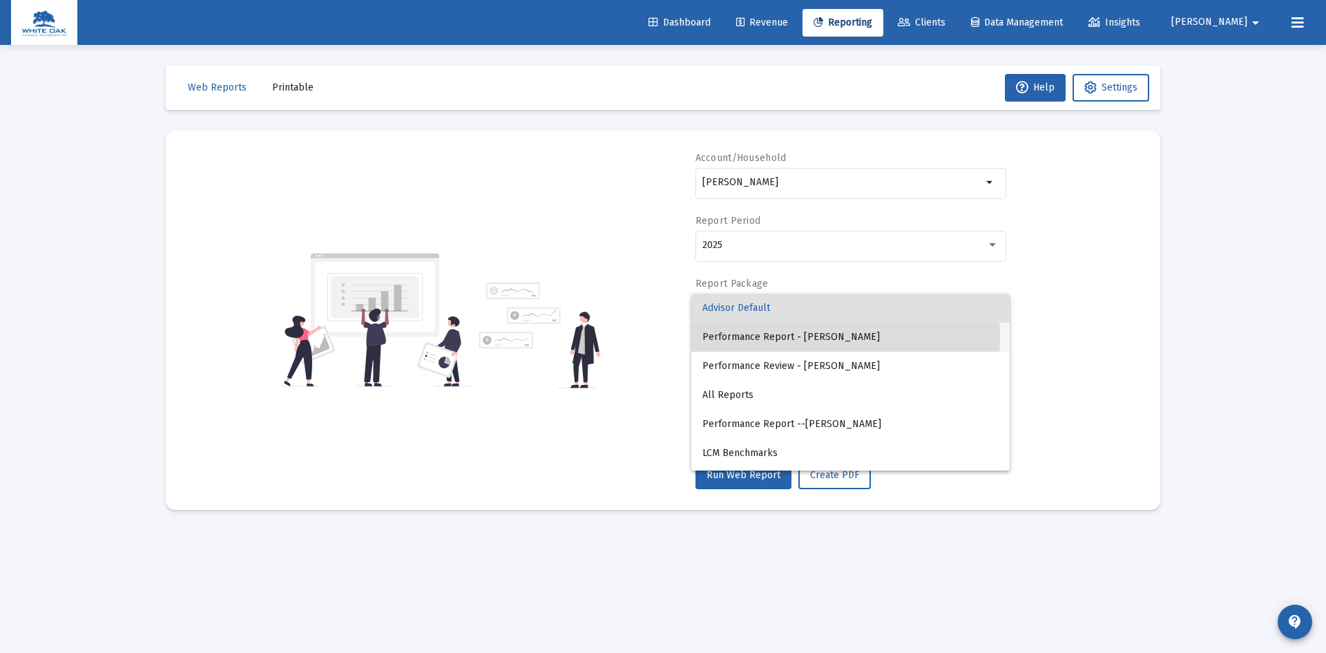
click at [796, 338] on span "Performance Report - [PERSON_NAME]" at bounding box center [851, 337] width 296 height 29
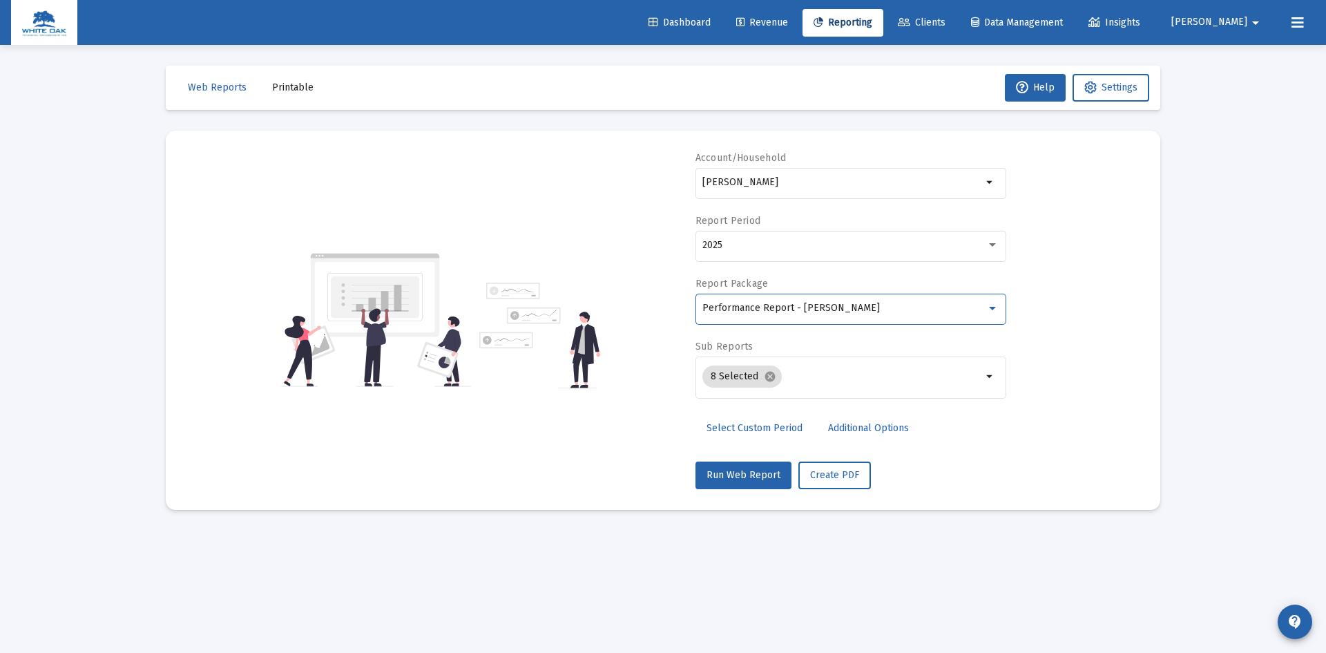
click at [847, 428] on span "Additional Options" at bounding box center [868, 428] width 81 height 12
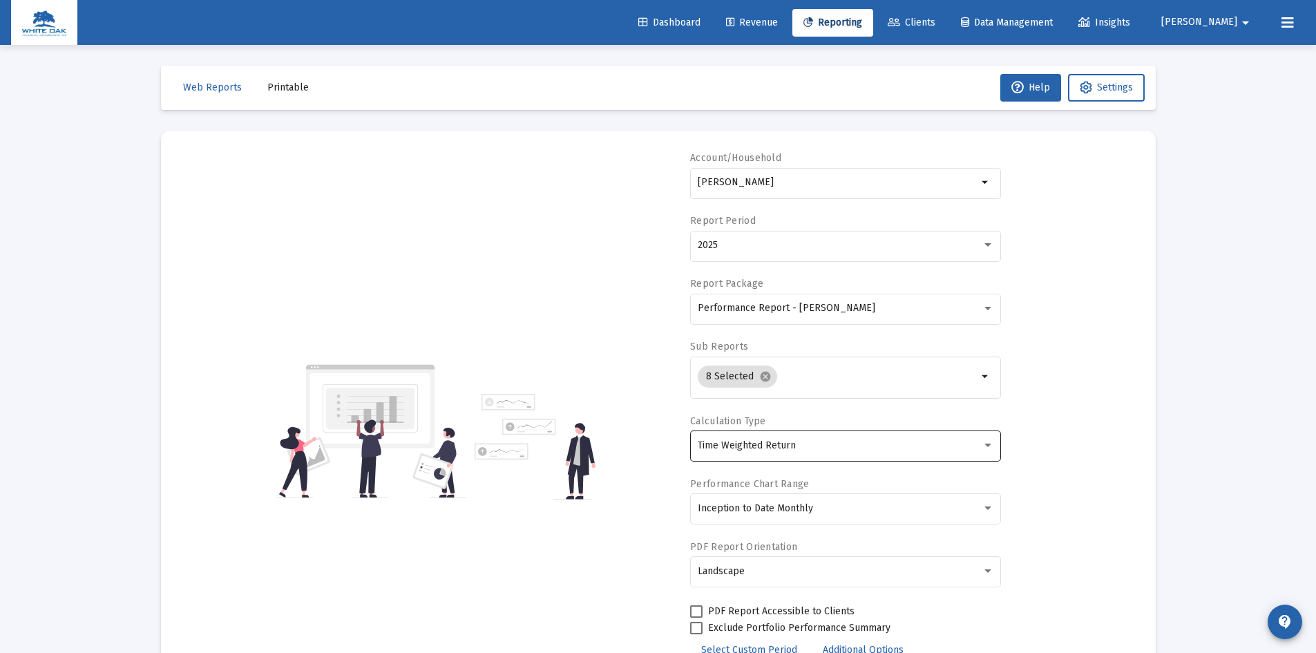
click at [823, 445] on div "Time Weighted Return" at bounding box center [840, 445] width 284 height 11
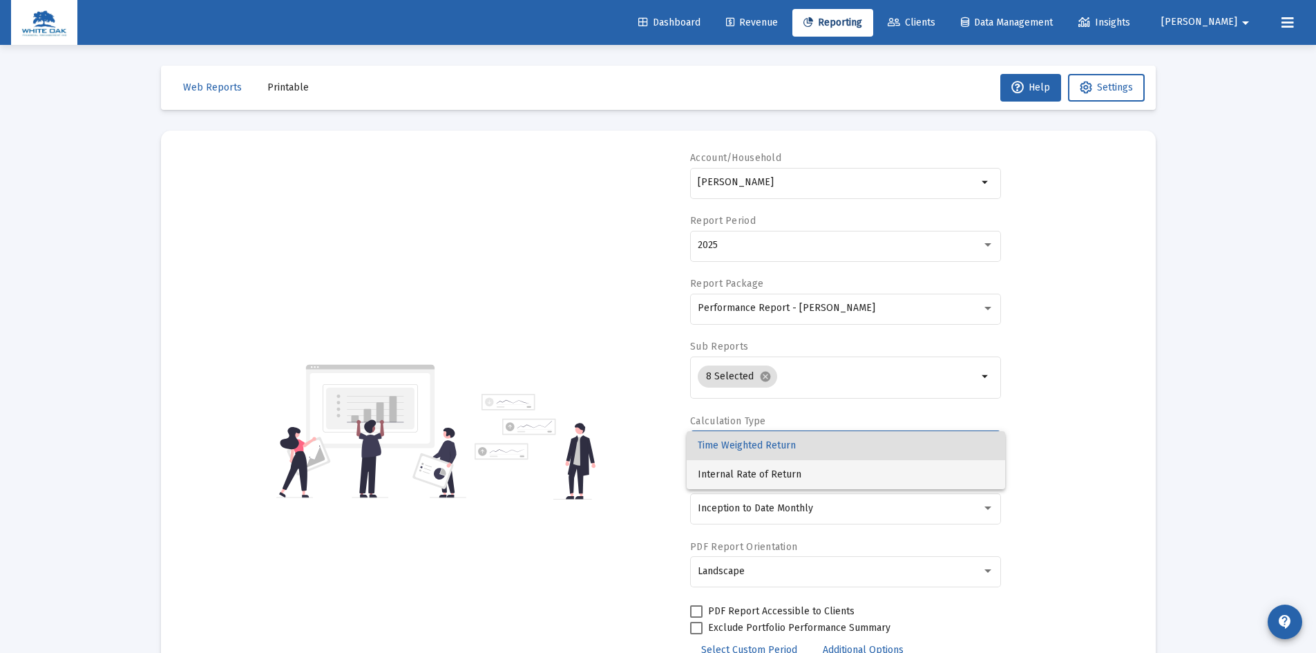
click at [799, 467] on span "Internal Rate of Return" at bounding box center [846, 474] width 296 height 29
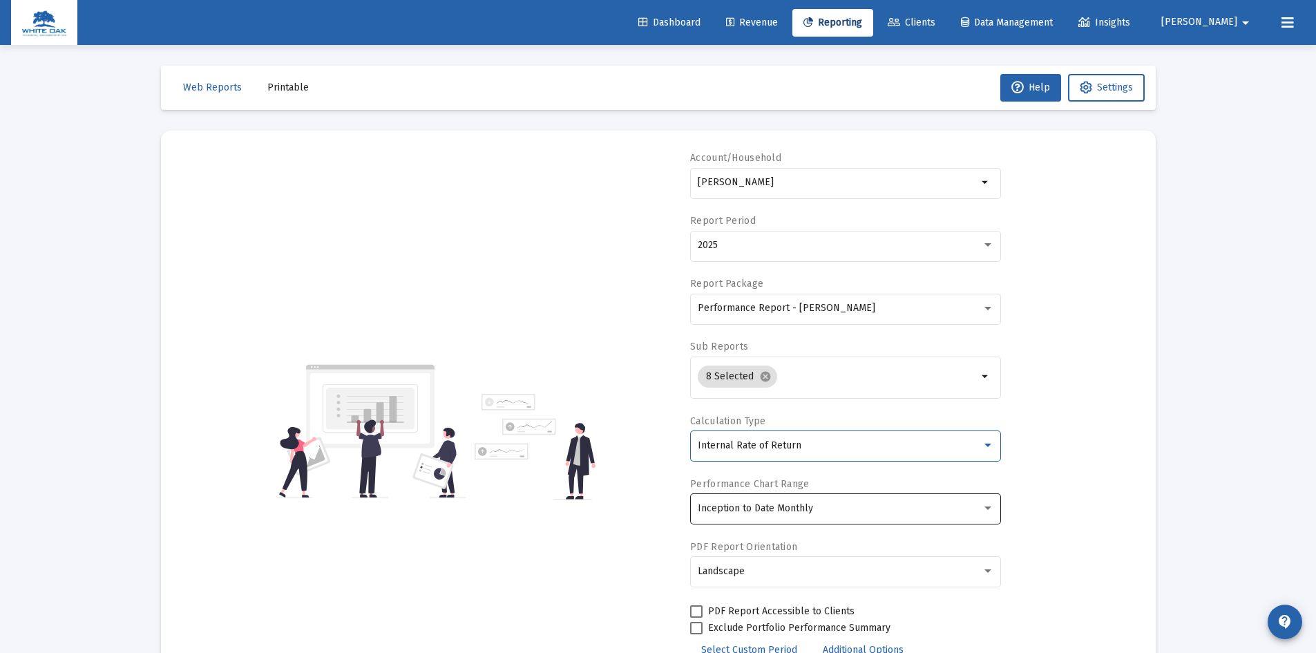
click at [783, 508] on span "Inception to Date Monthly" at bounding box center [755, 508] width 115 height 12
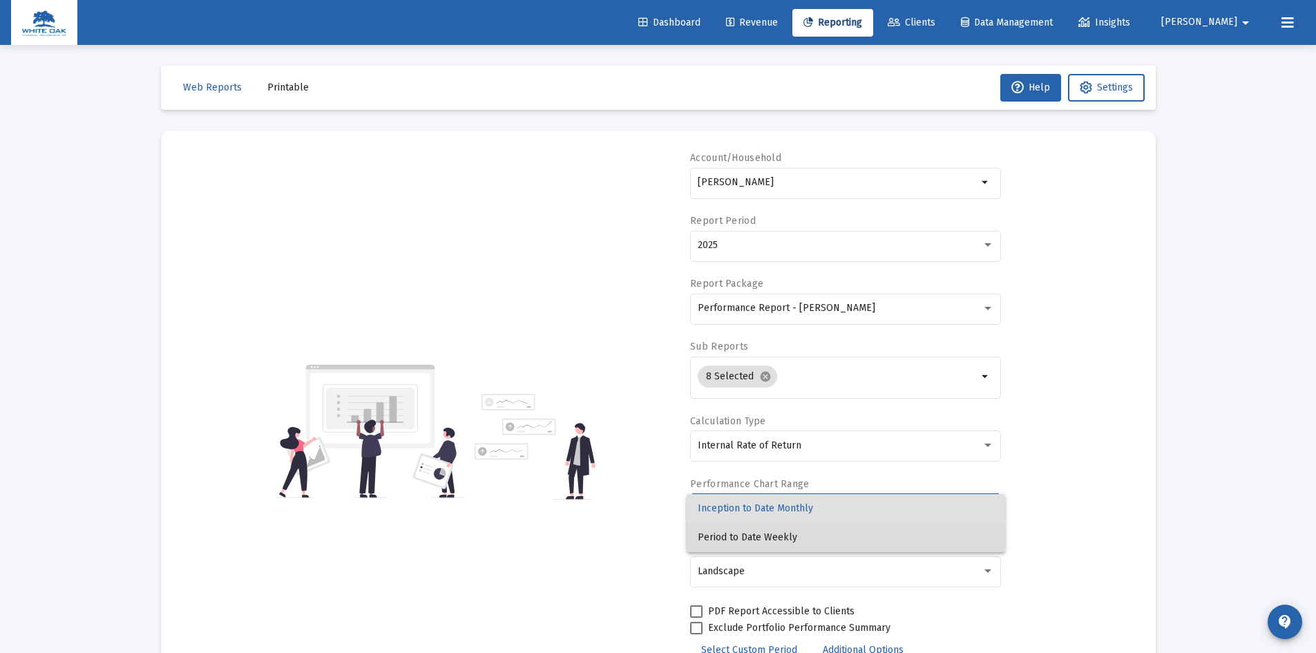
click at [754, 535] on span "Period to Date Weekly" at bounding box center [846, 537] width 296 height 29
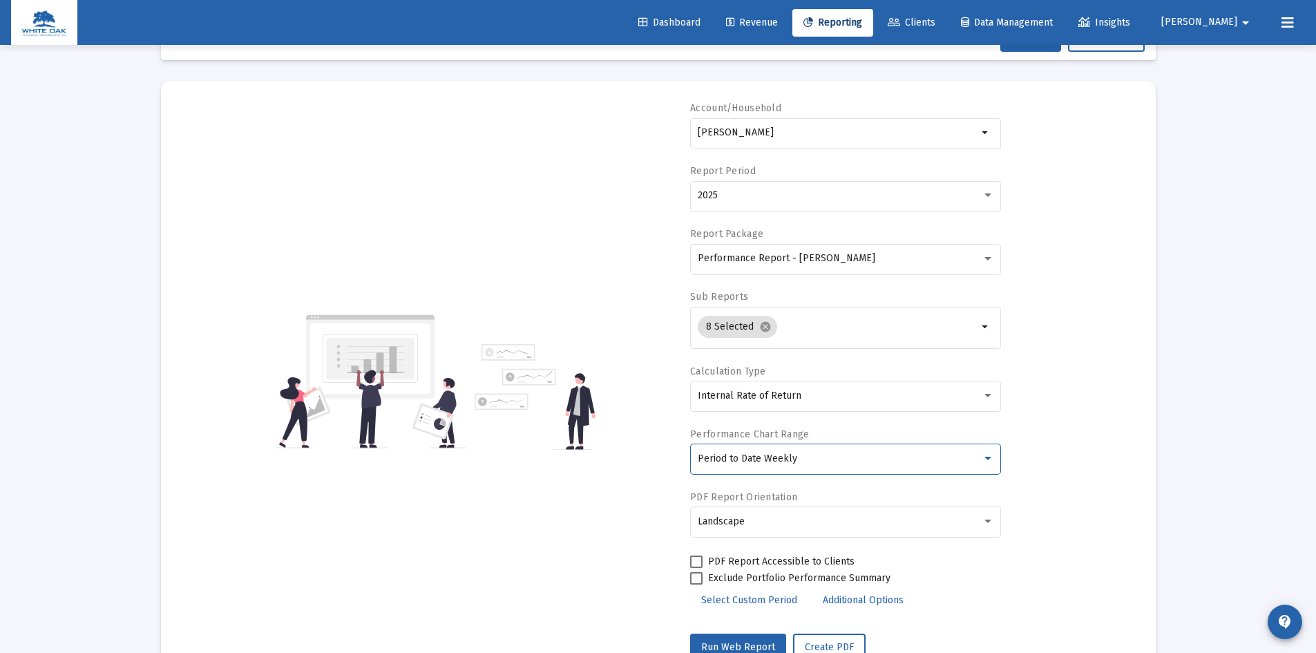
scroll to position [99, 0]
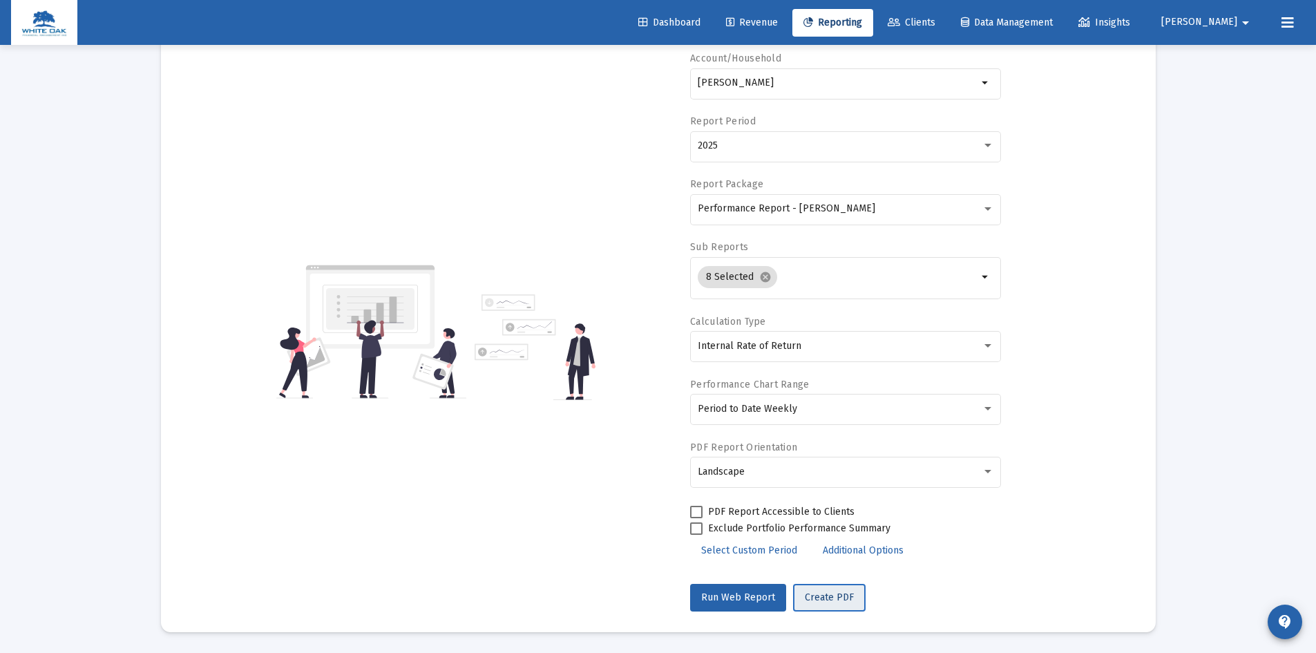
click at [835, 595] on span "Create PDF" at bounding box center [829, 597] width 49 height 12
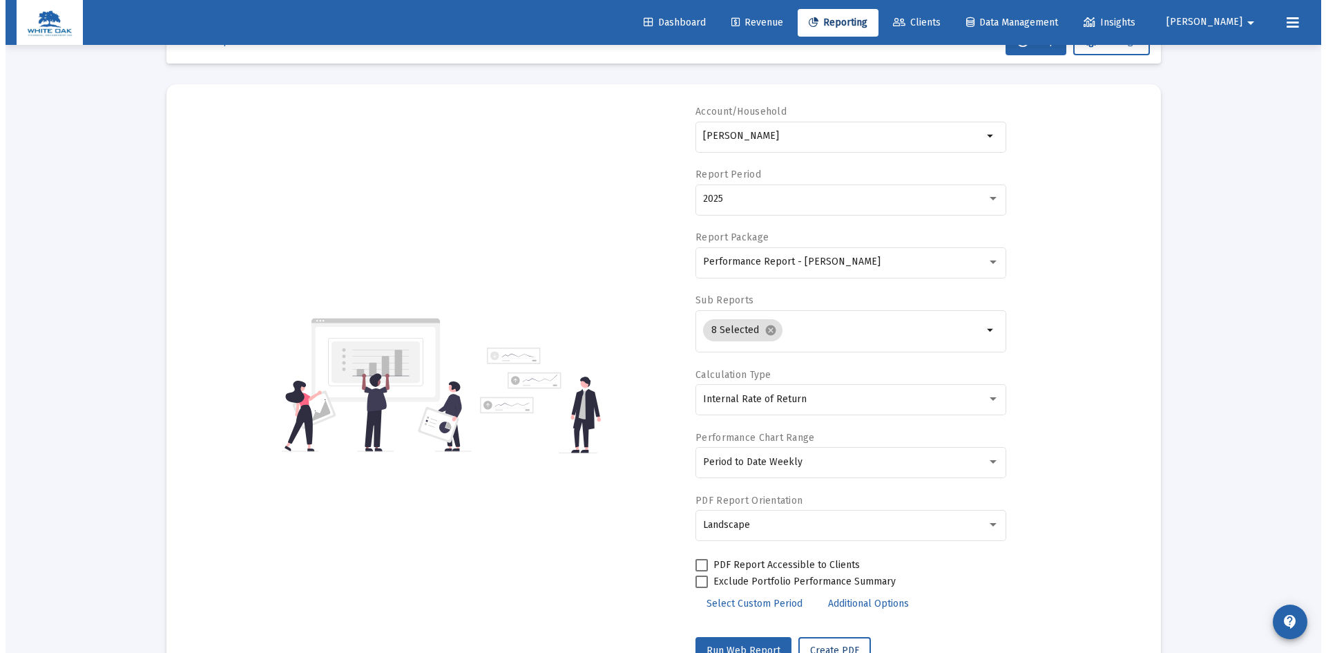
scroll to position [0, 0]
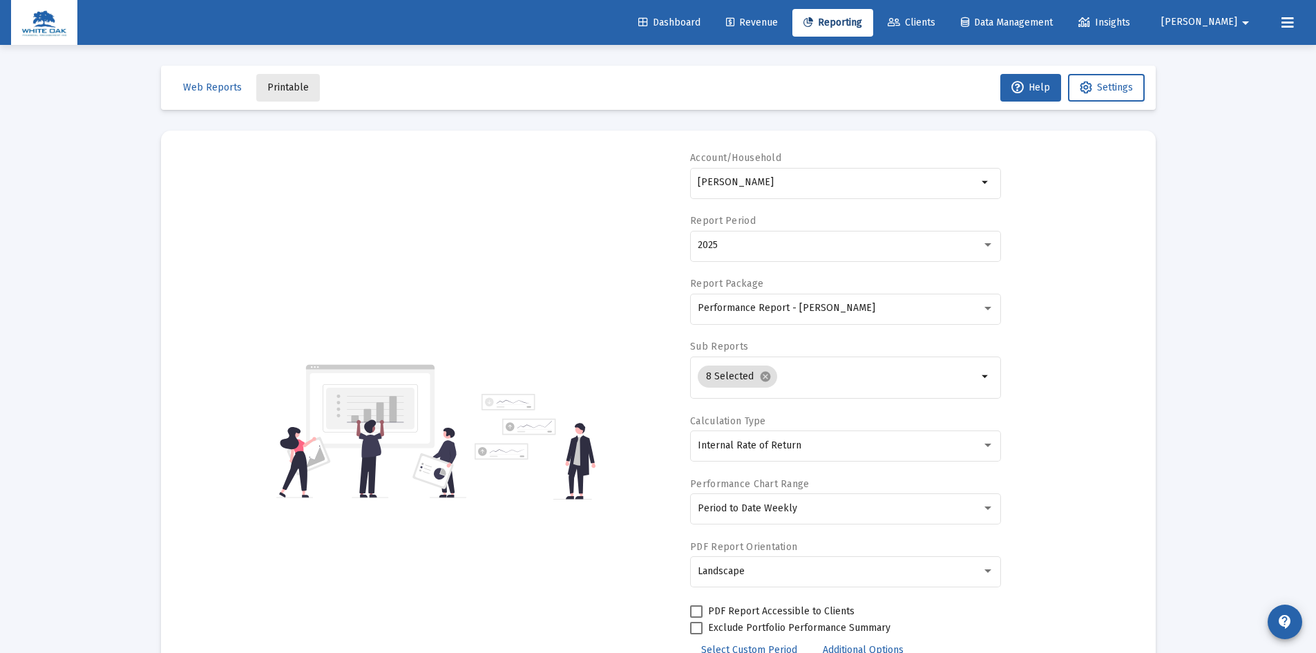
click at [290, 82] on span "Printable" at bounding box center [287, 88] width 41 height 12
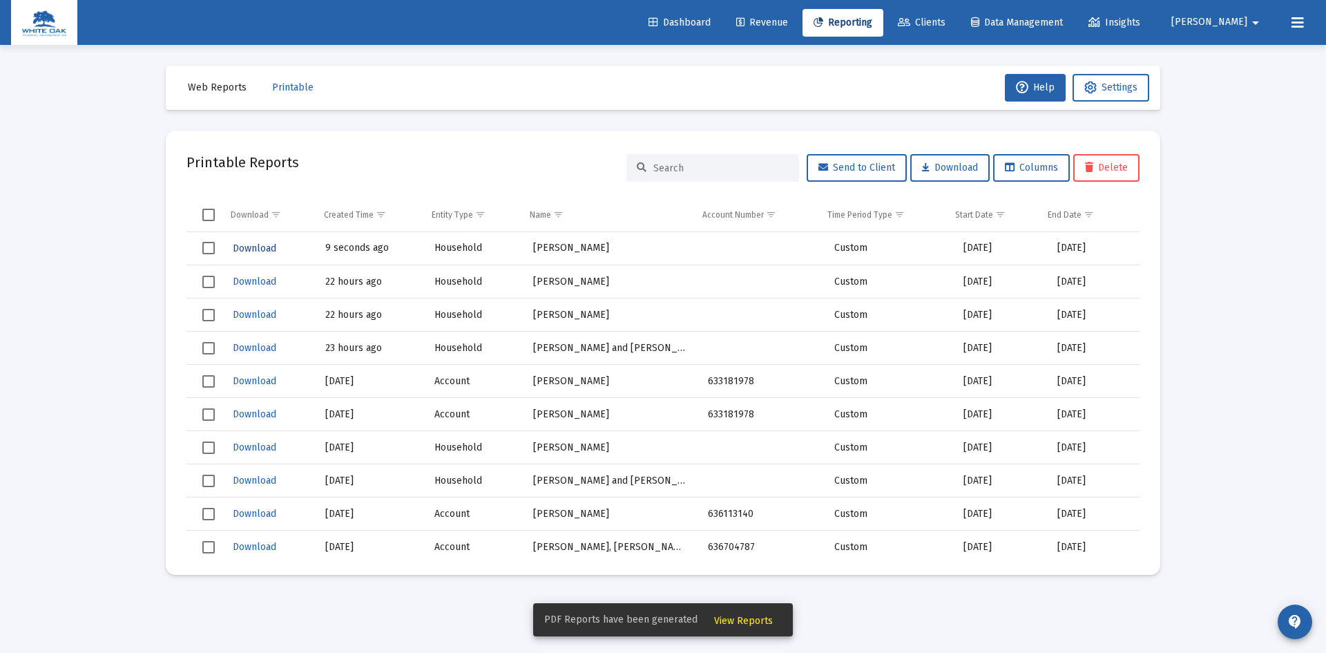
click at [247, 247] on span "Download" at bounding box center [255, 248] width 44 height 12
